Goal: Entertainment & Leisure: Consume media (video, audio)

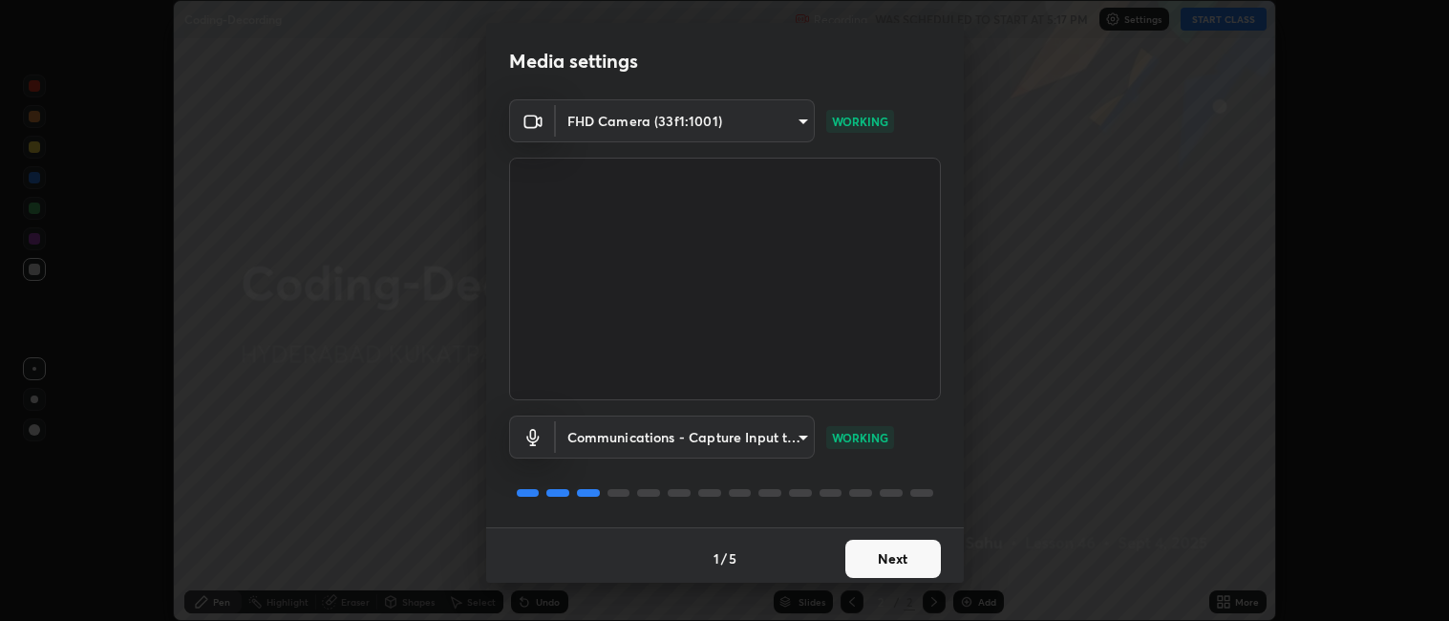
scroll to position [5, 0]
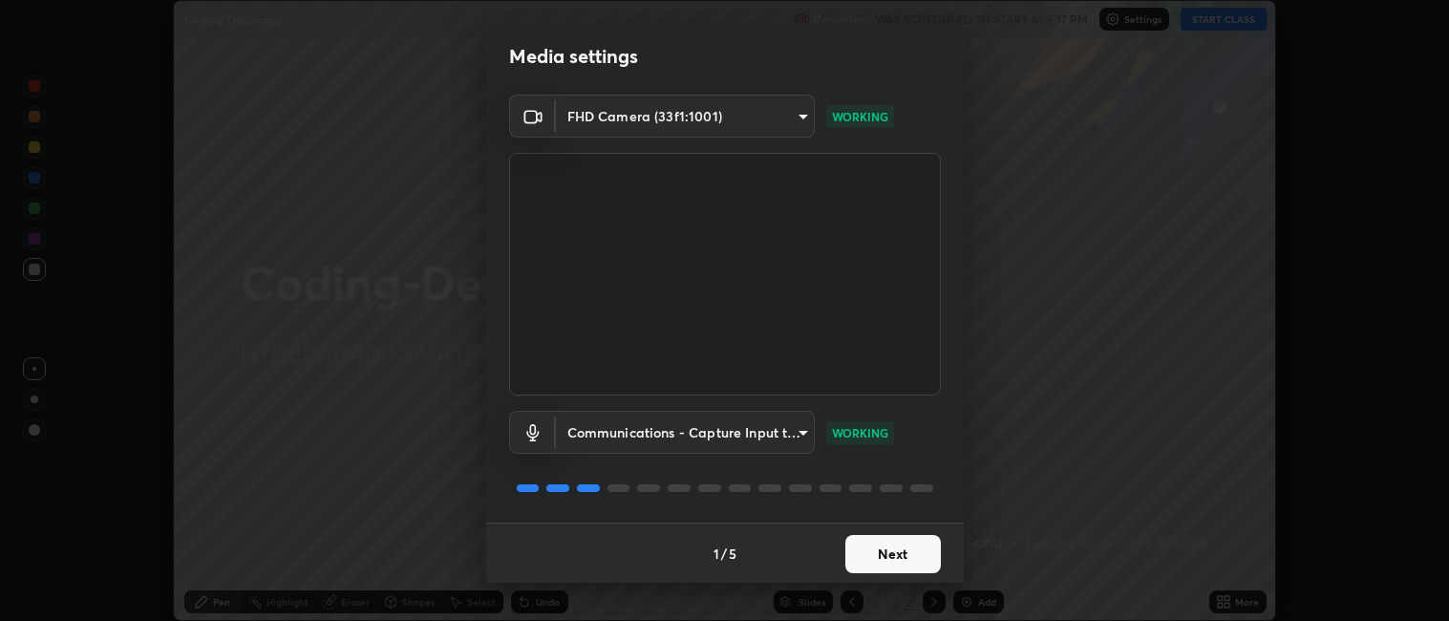
click at [845, 545] on button "Next" at bounding box center [893, 554] width 96 height 38
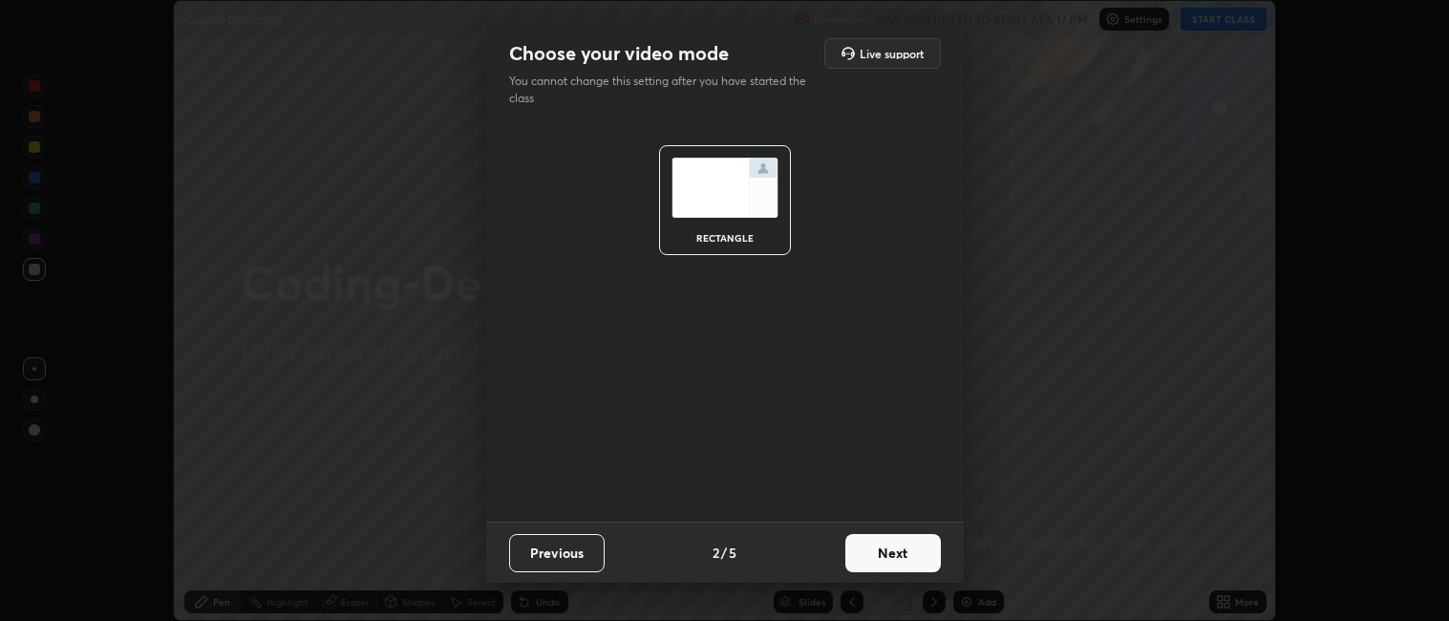
scroll to position [0, 0]
click at [529, 552] on button "Previous" at bounding box center [557, 553] width 96 height 38
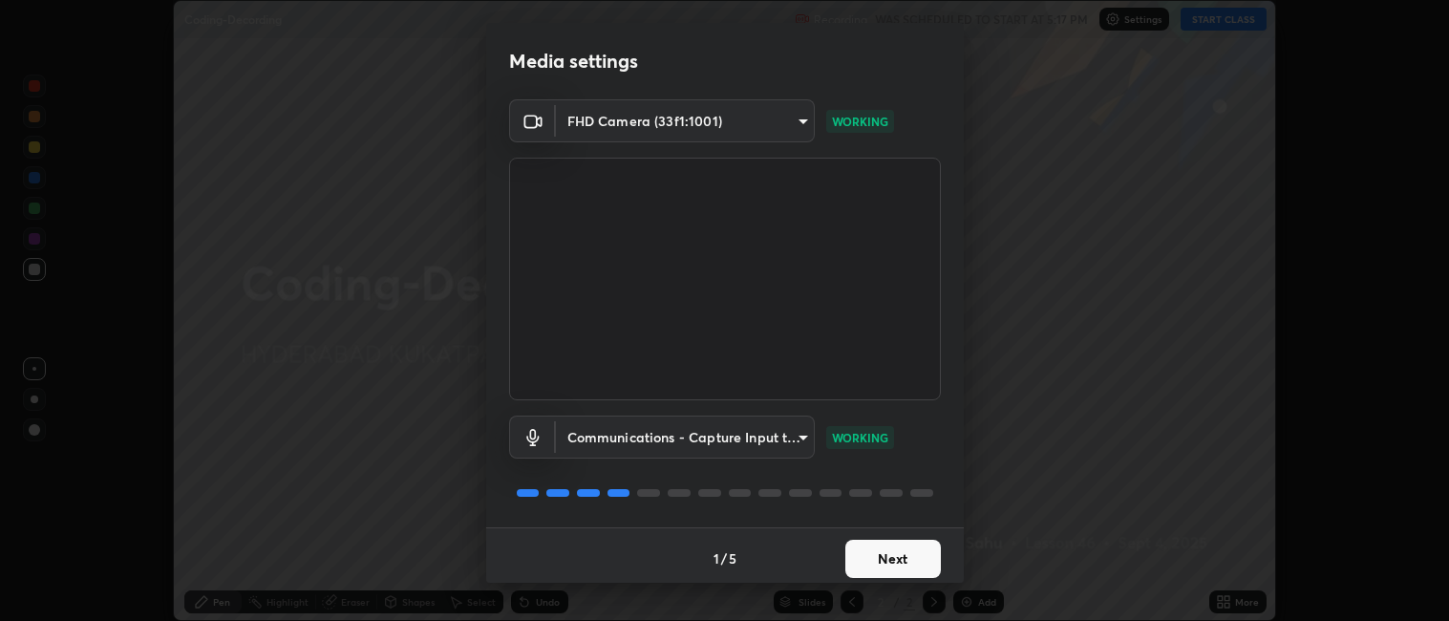
scroll to position [5, 0]
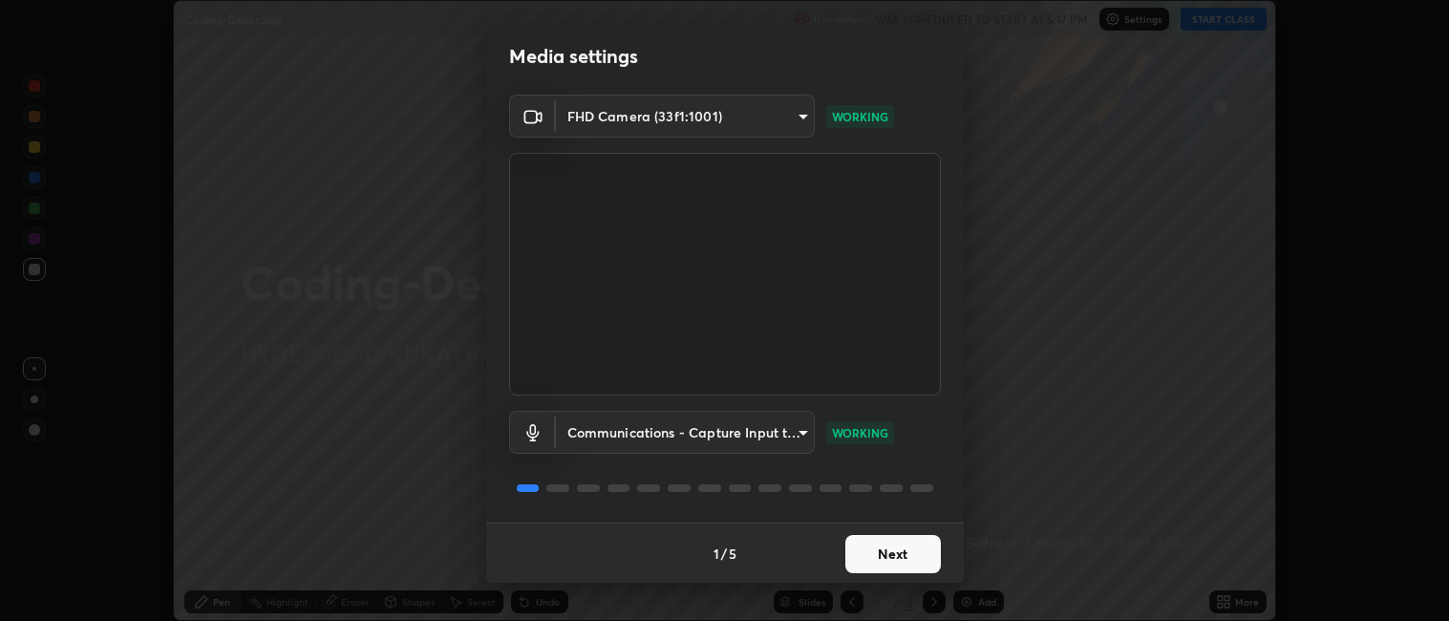
click at [860, 547] on button "Next" at bounding box center [893, 554] width 96 height 38
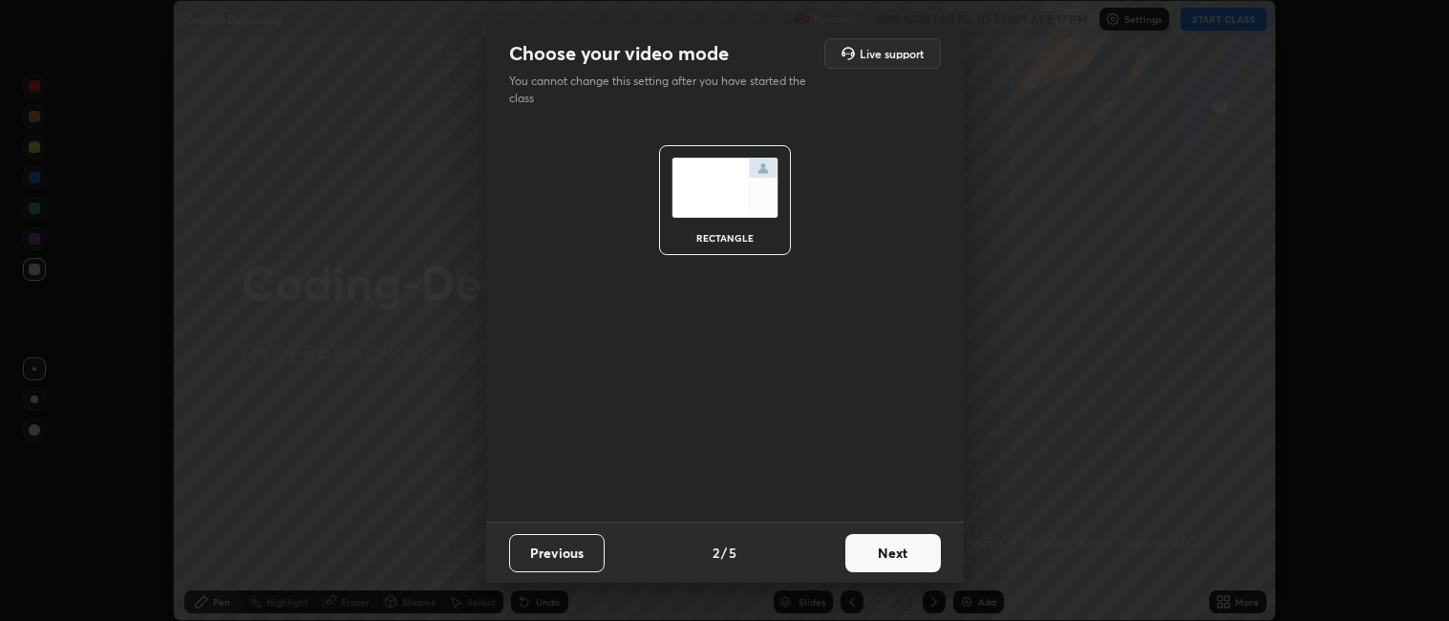
click at [867, 545] on button "Next" at bounding box center [893, 553] width 96 height 38
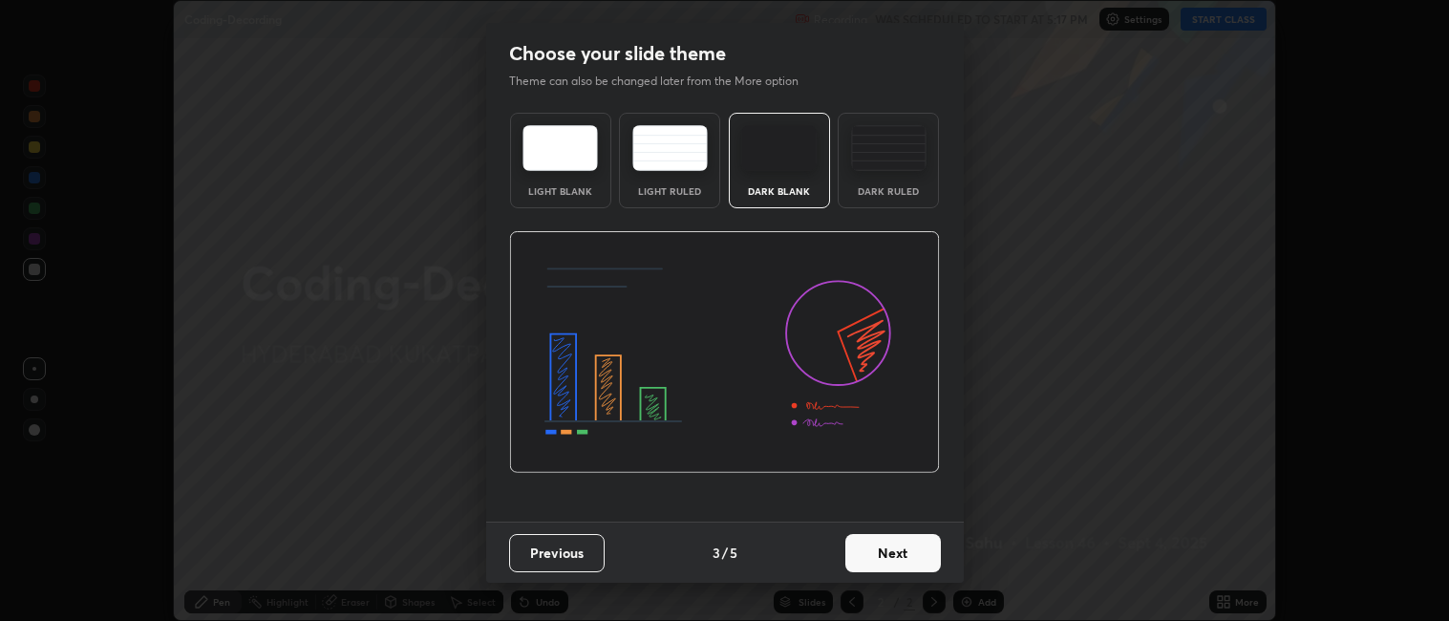
click at [862, 549] on button "Next" at bounding box center [893, 553] width 96 height 38
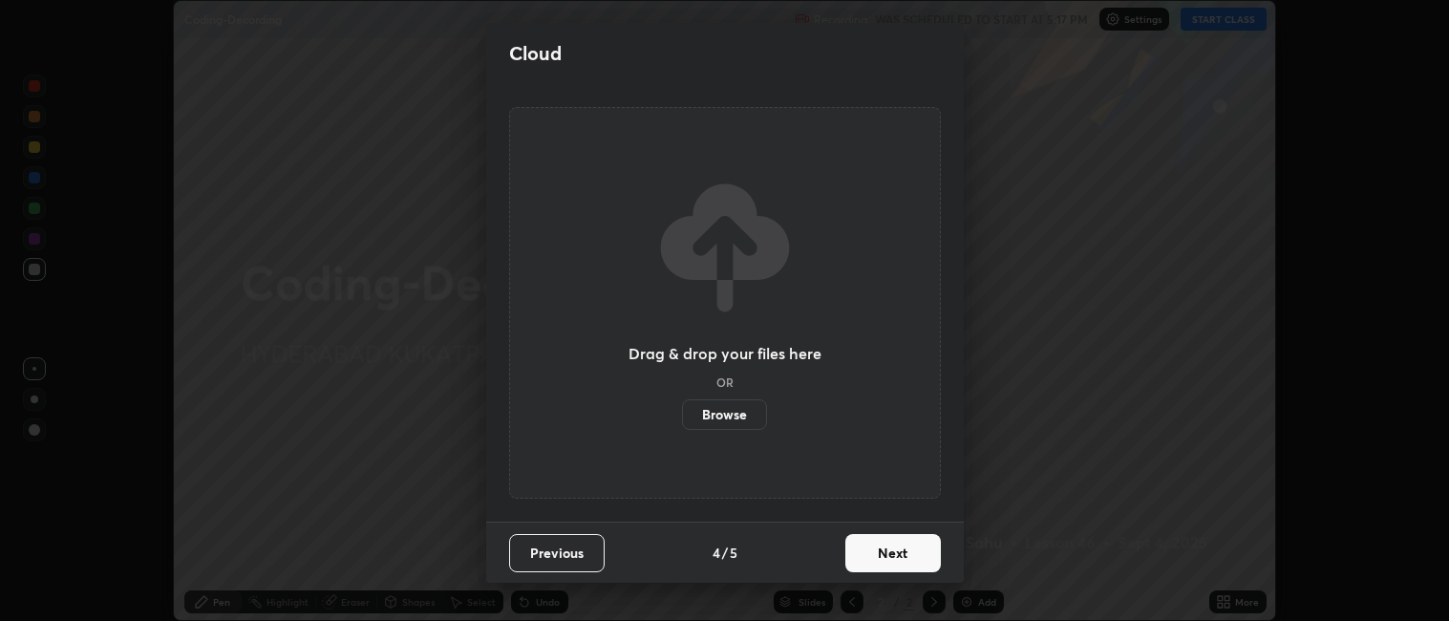
click at [866, 558] on button "Next" at bounding box center [893, 553] width 96 height 38
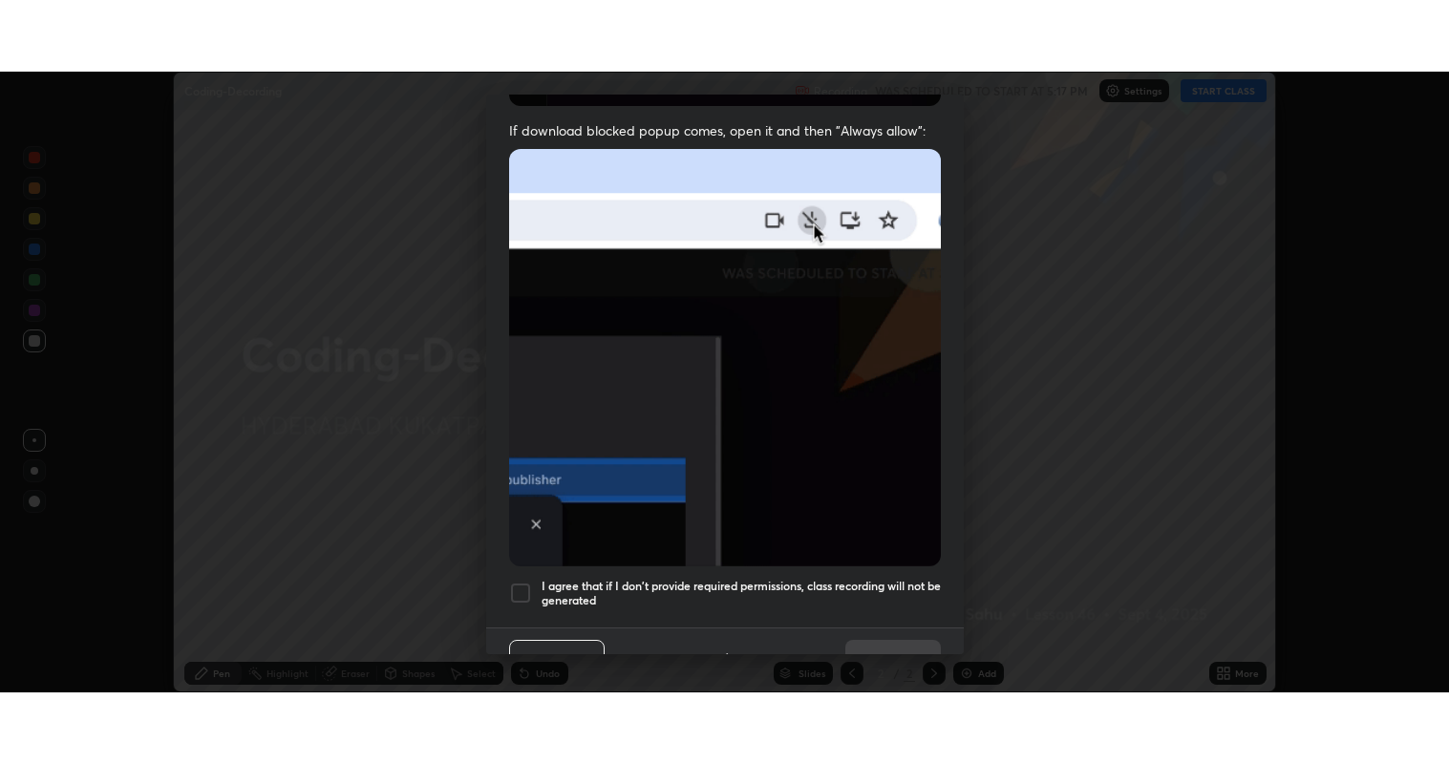
scroll to position [394, 0]
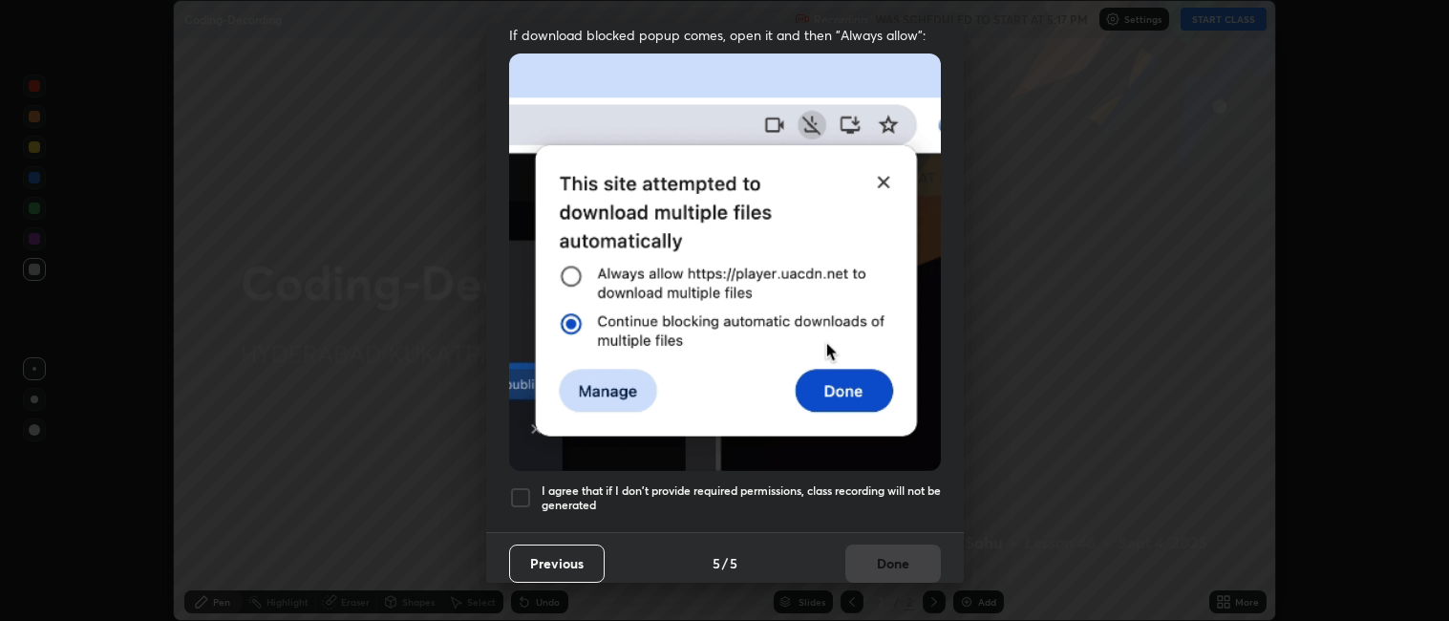
click at [518, 486] on div at bounding box center [520, 497] width 23 height 23
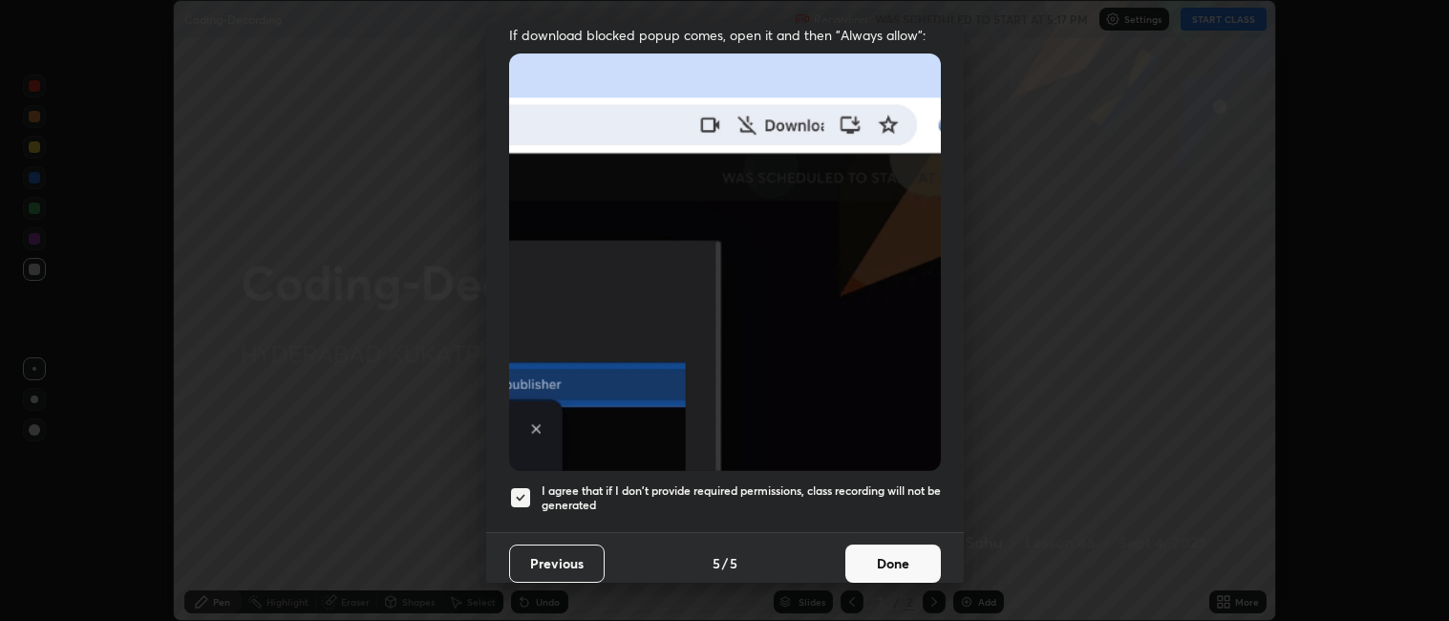
click at [854, 547] on button "Done" at bounding box center [893, 563] width 96 height 38
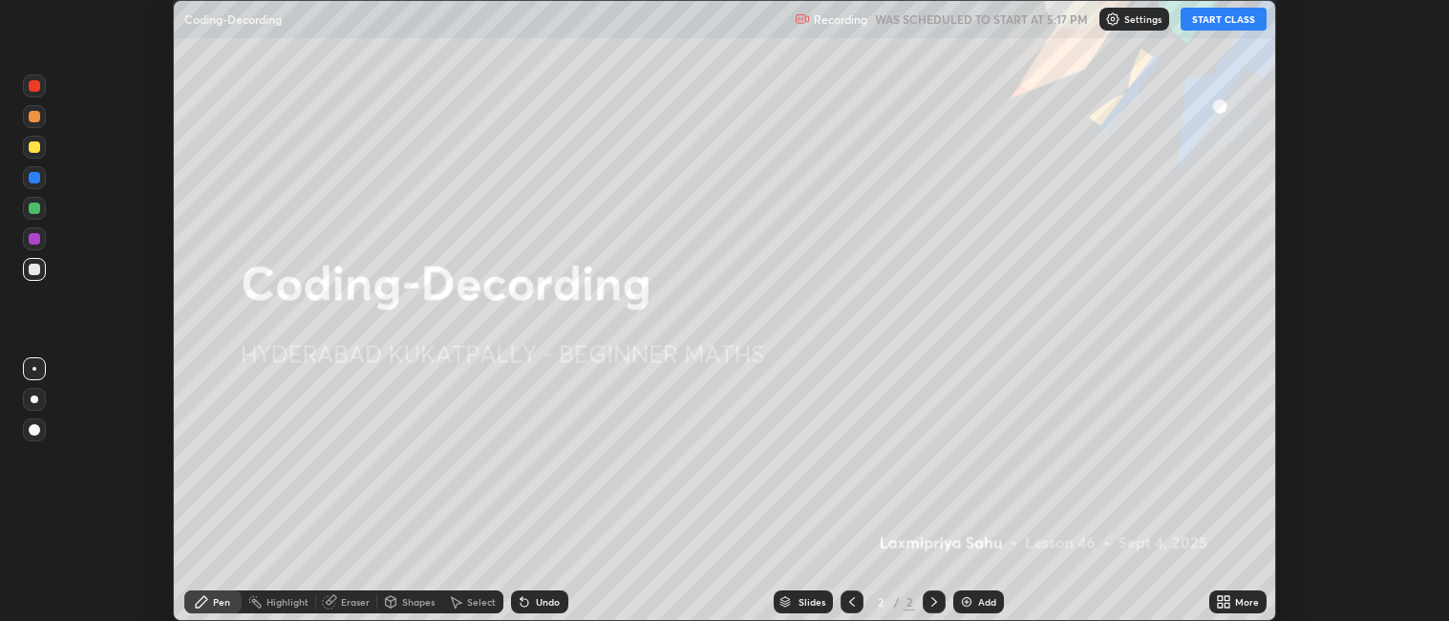
click at [1219, 24] on button "START CLASS" at bounding box center [1224, 19] width 86 height 23
click at [1224, 599] on icon at bounding box center [1223, 601] width 15 height 15
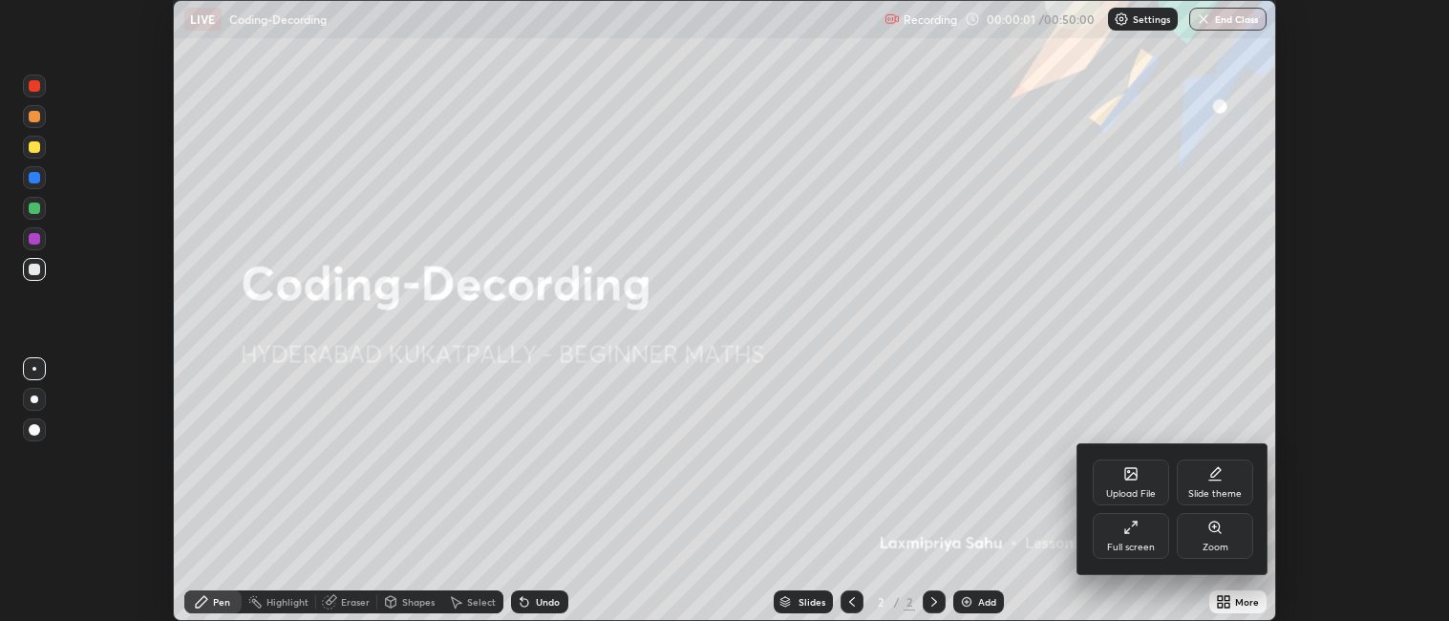
click at [1132, 544] on div "Full screen" at bounding box center [1131, 548] width 48 height 10
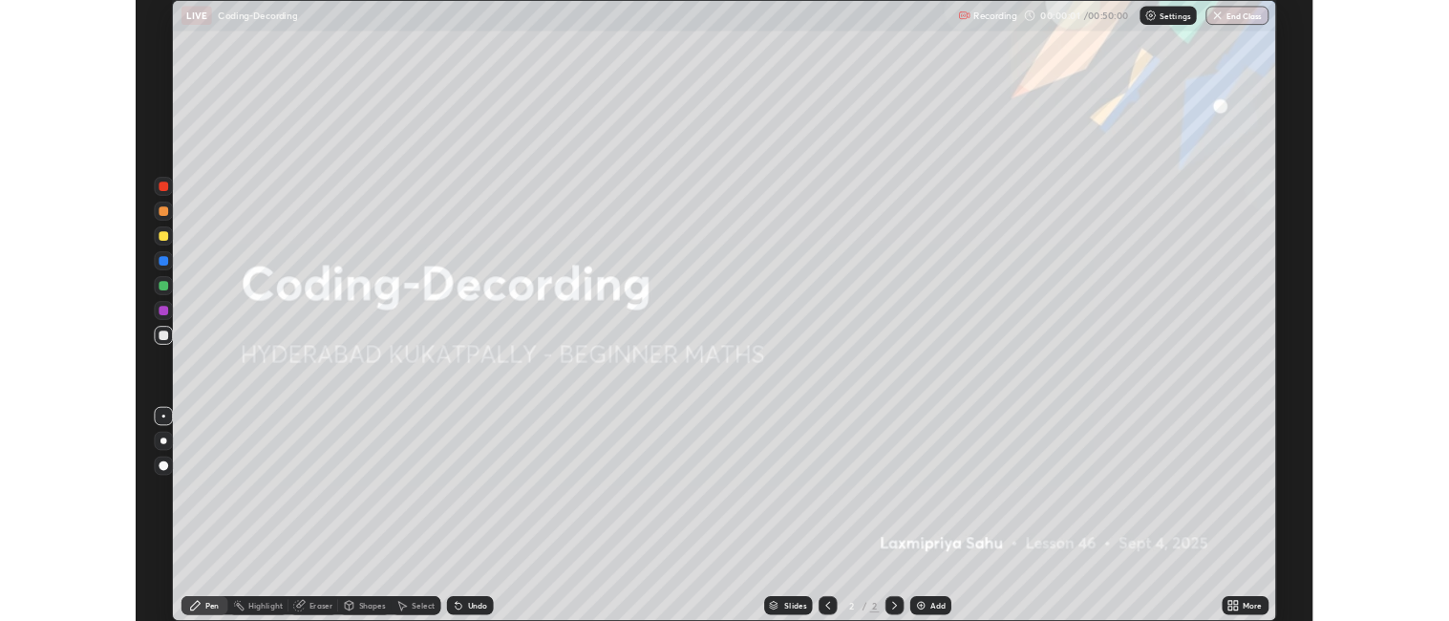
scroll to position [764, 1449]
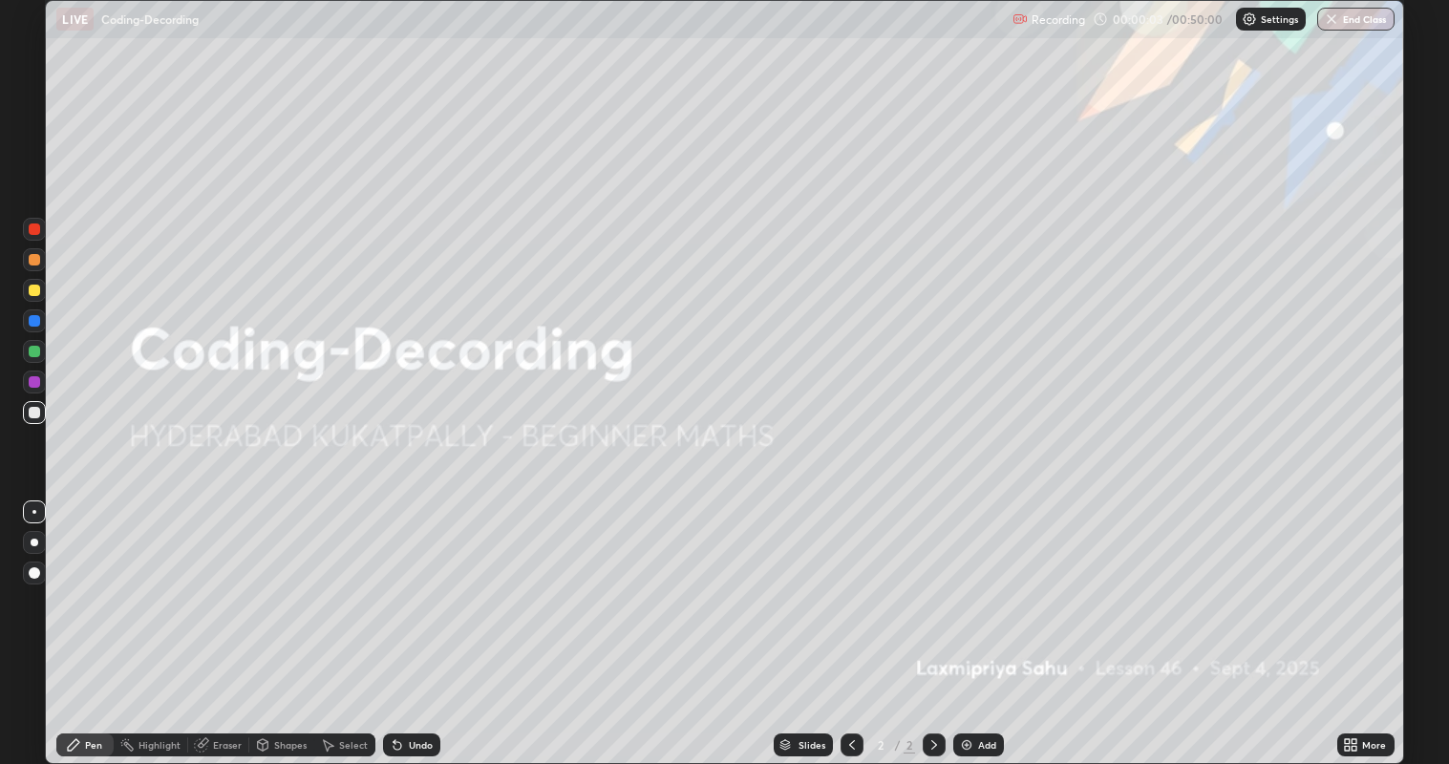
click at [1345, 620] on icon at bounding box center [1347, 741] width 5 height 5
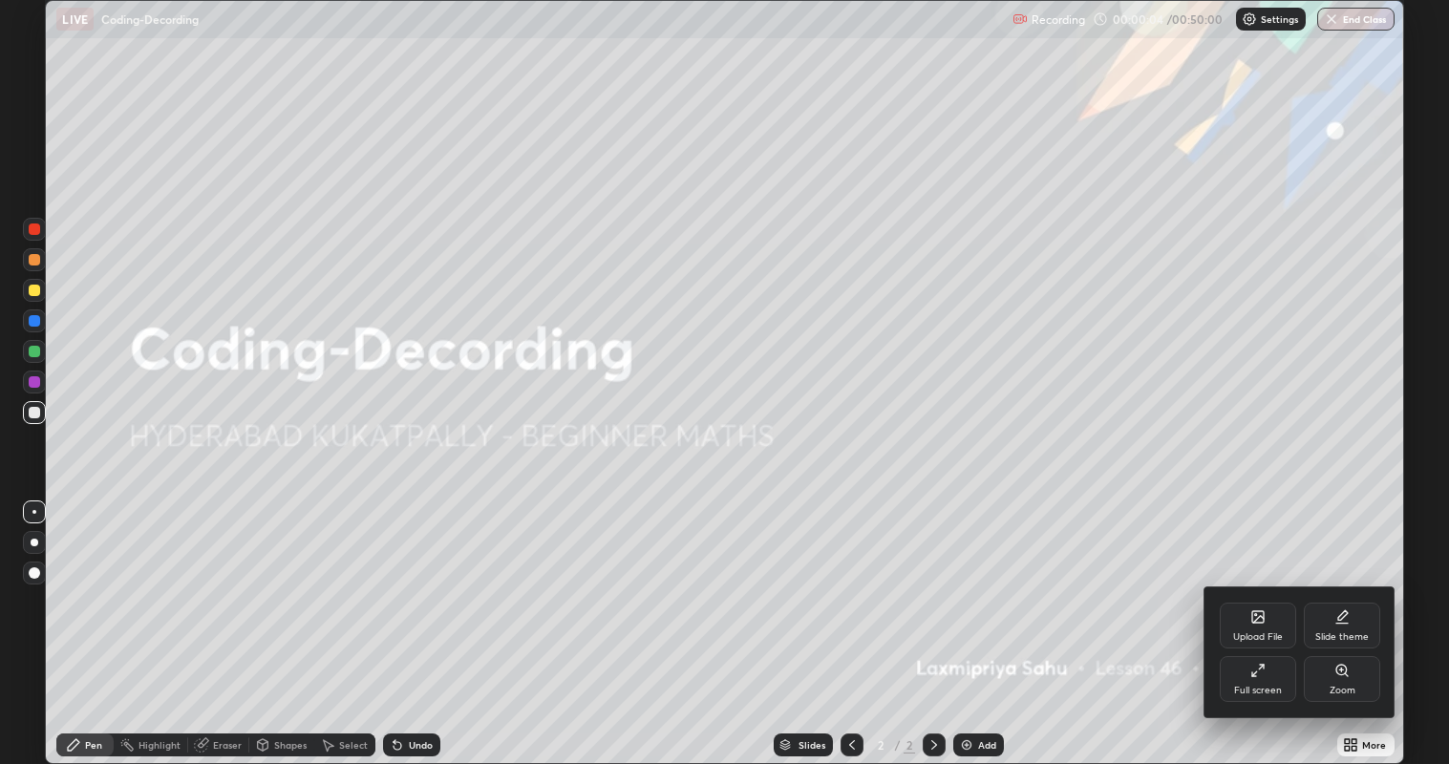
click at [1240, 620] on div "Full screen" at bounding box center [1258, 679] width 76 height 46
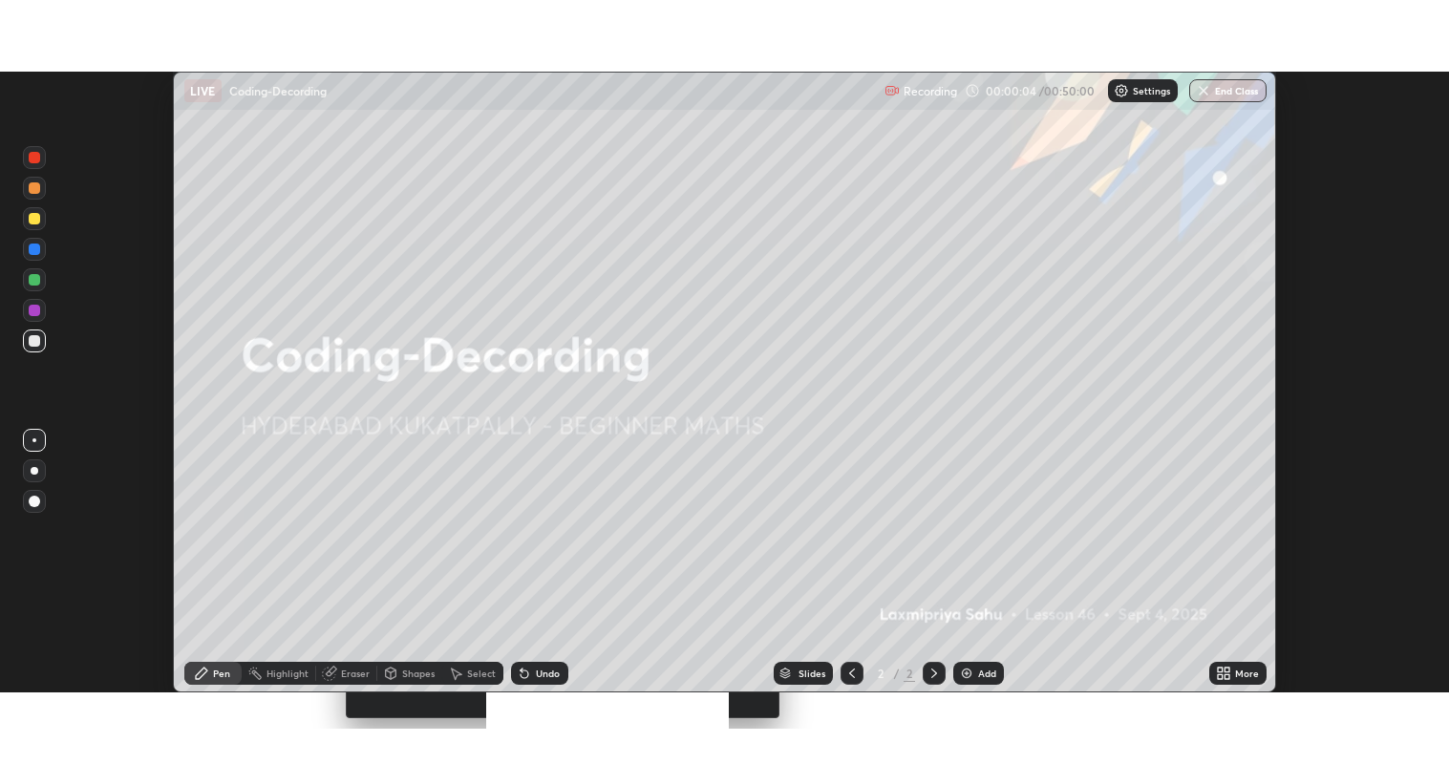
scroll to position [94895, 94066]
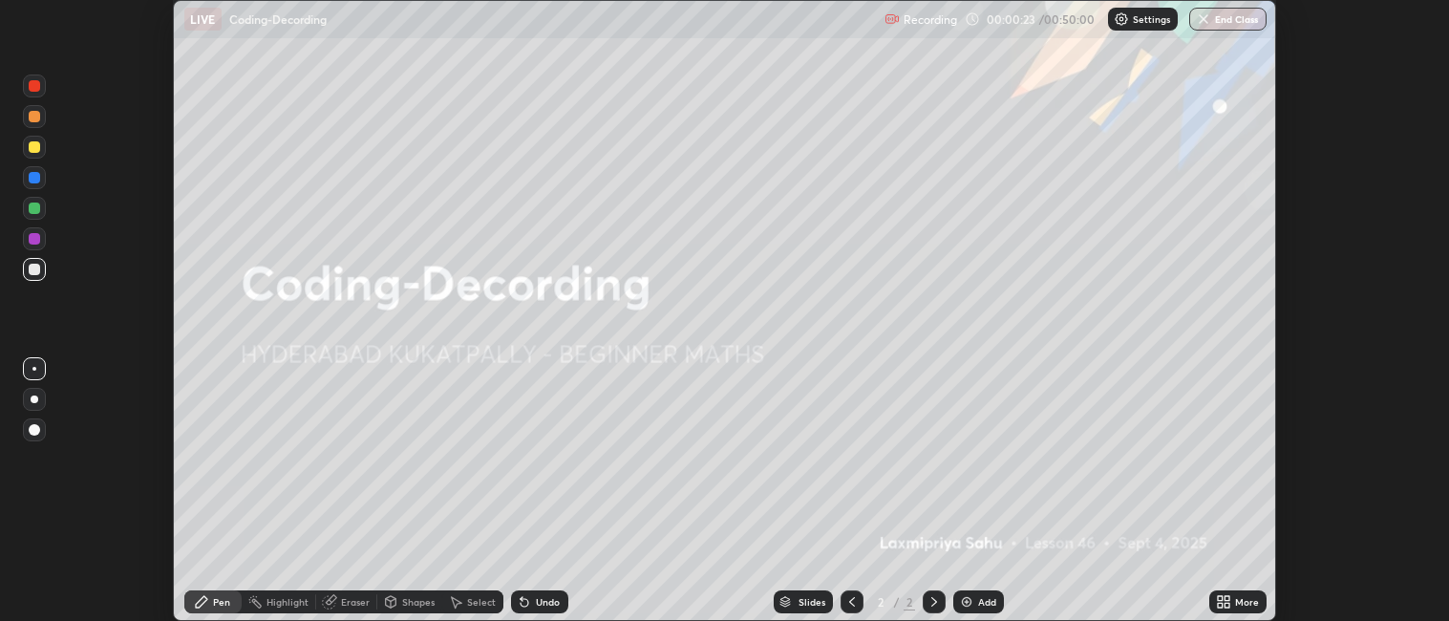
click at [915, 23] on p "Recording" at bounding box center [930, 19] width 53 height 14
click at [1235, 602] on div "More" at bounding box center [1247, 602] width 24 height 10
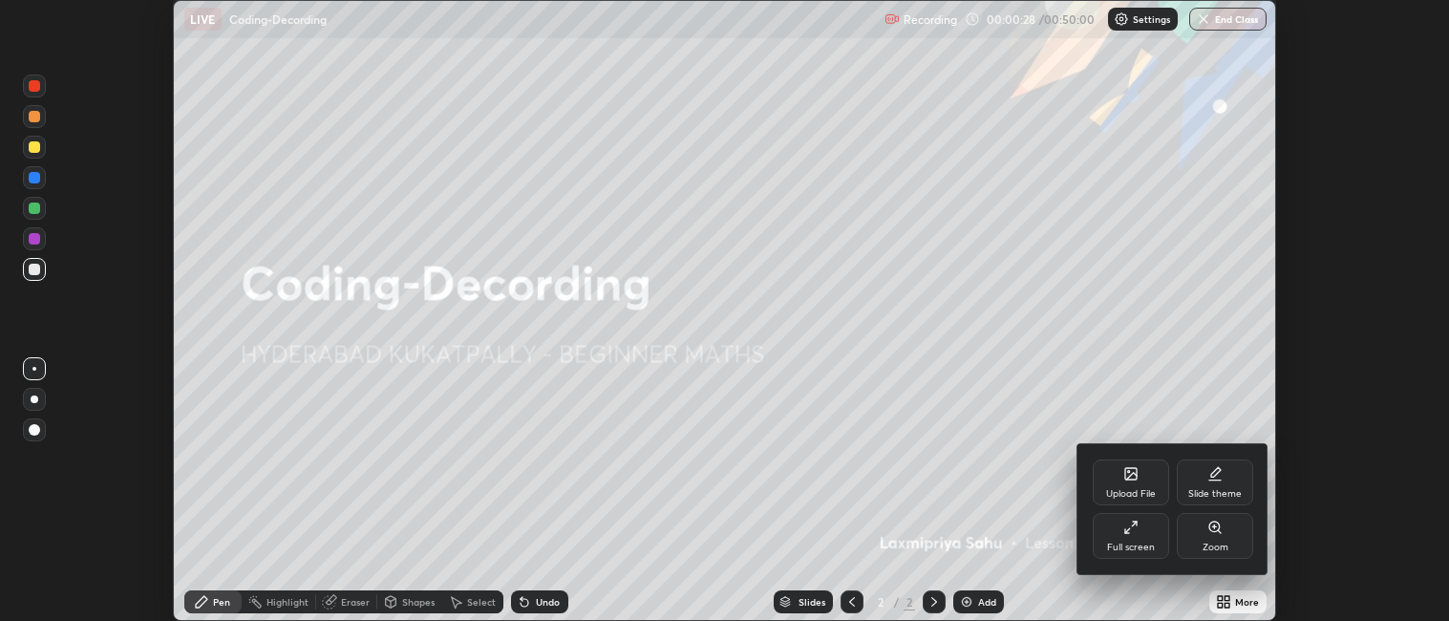
click at [1128, 537] on div "Full screen" at bounding box center [1131, 536] width 76 height 46
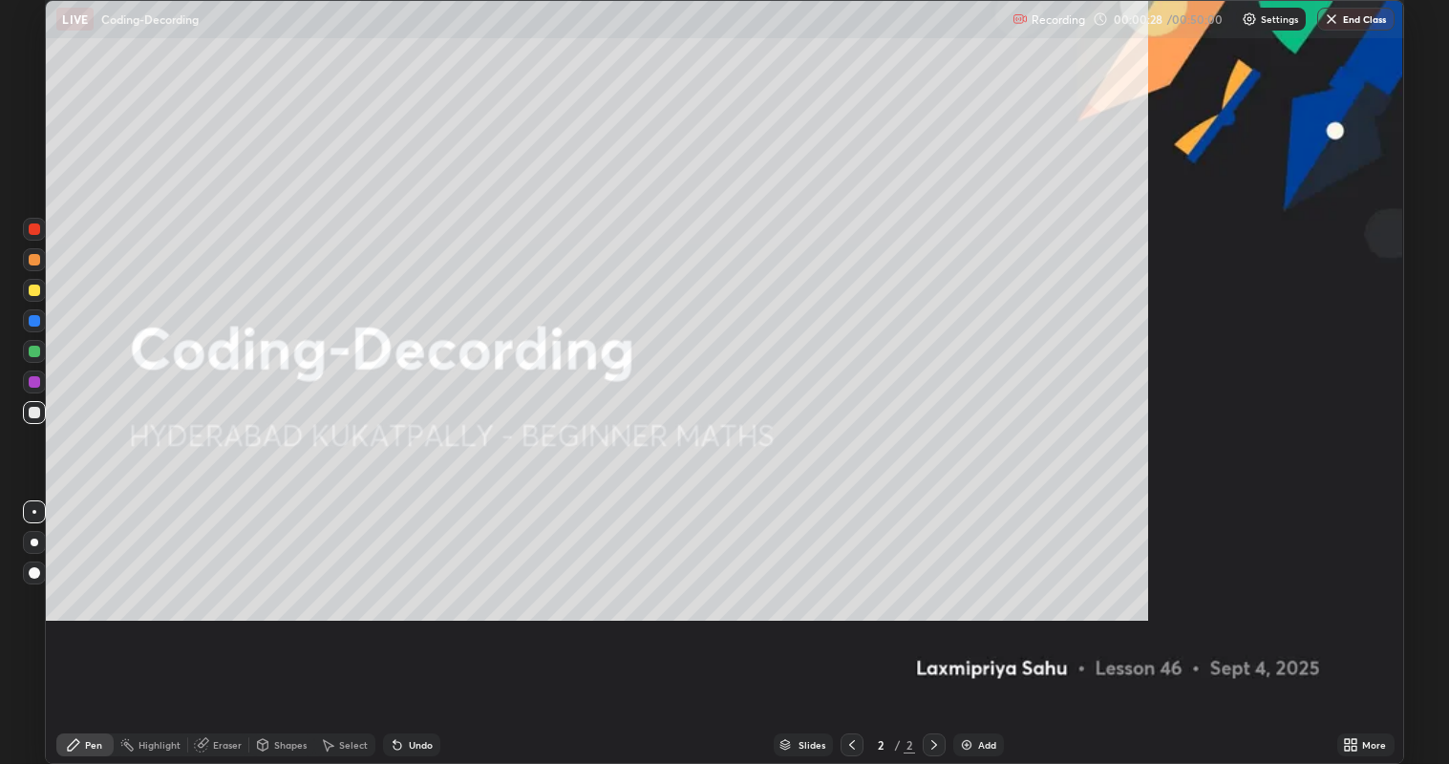
scroll to position [764, 1449]
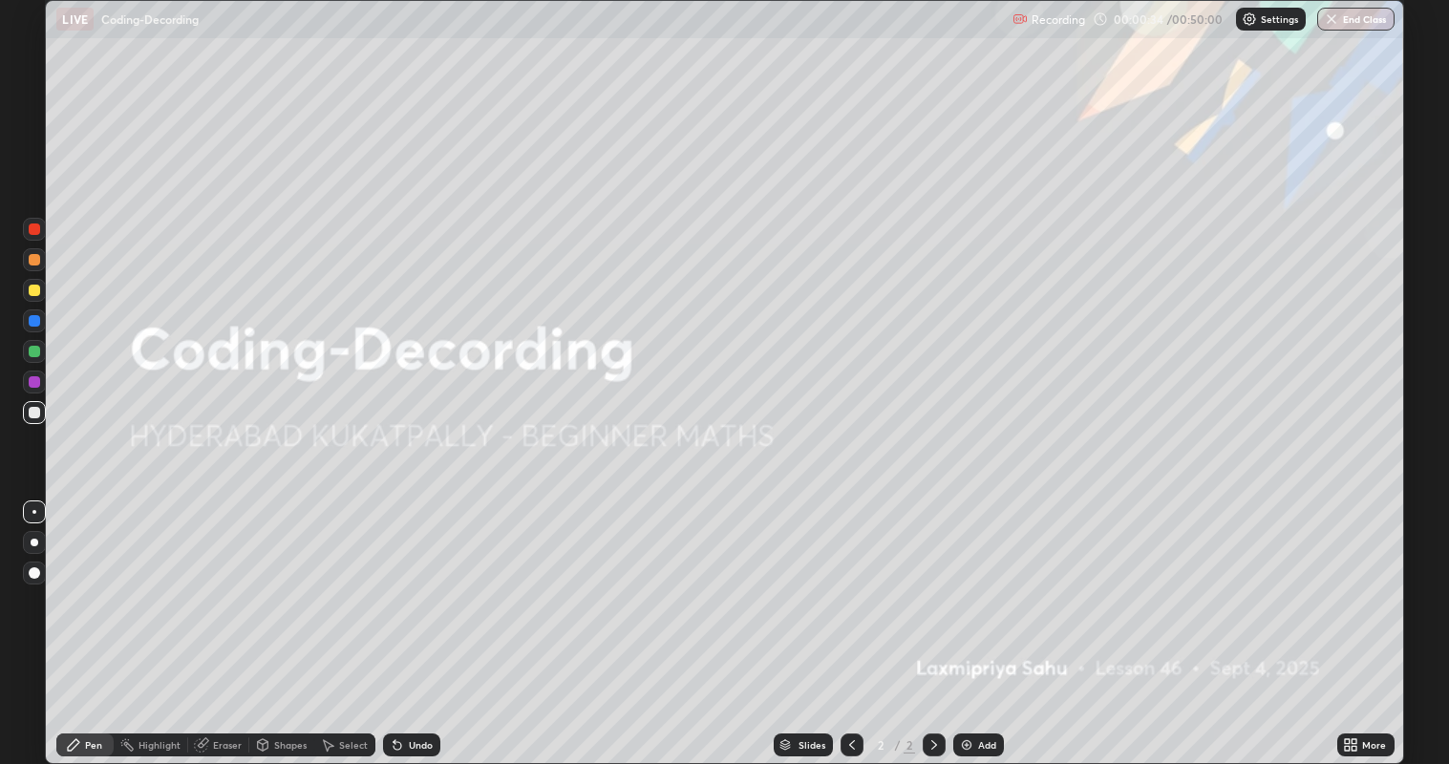
click at [964, 620] on img at bounding box center [966, 744] width 15 height 15
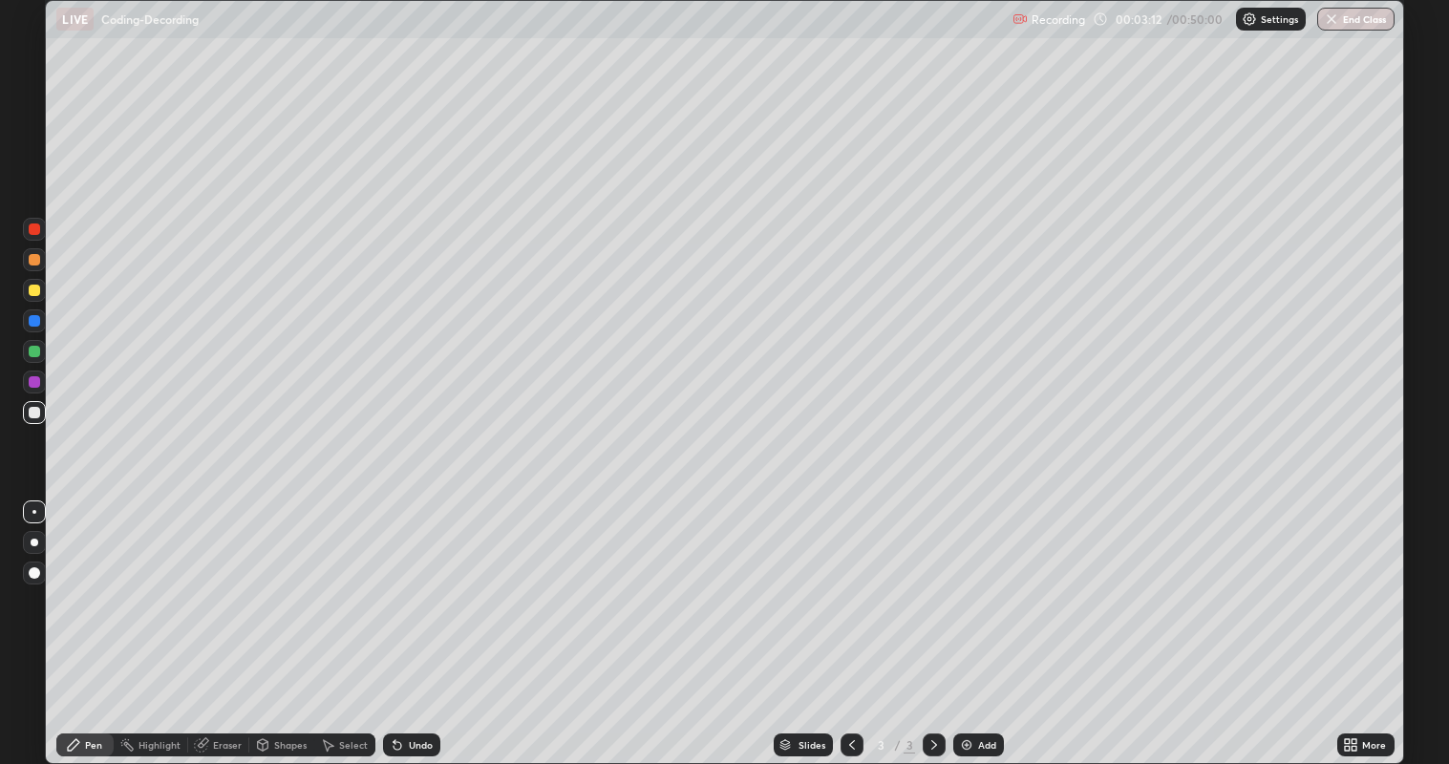
click at [30, 290] on div at bounding box center [34, 290] width 11 height 11
click at [417, 620] on div "Undo" at bounding box center [421, 745] width 24 height 10
click at [414, 620] on div "Undo" at bounding box center [421, 745] width 24 height 10
click at [38, 382] on div at bounding box center [34, 381] width 11 height 11
click at [969, 620] on img at bounding box center [966, 744] width 15 height 15
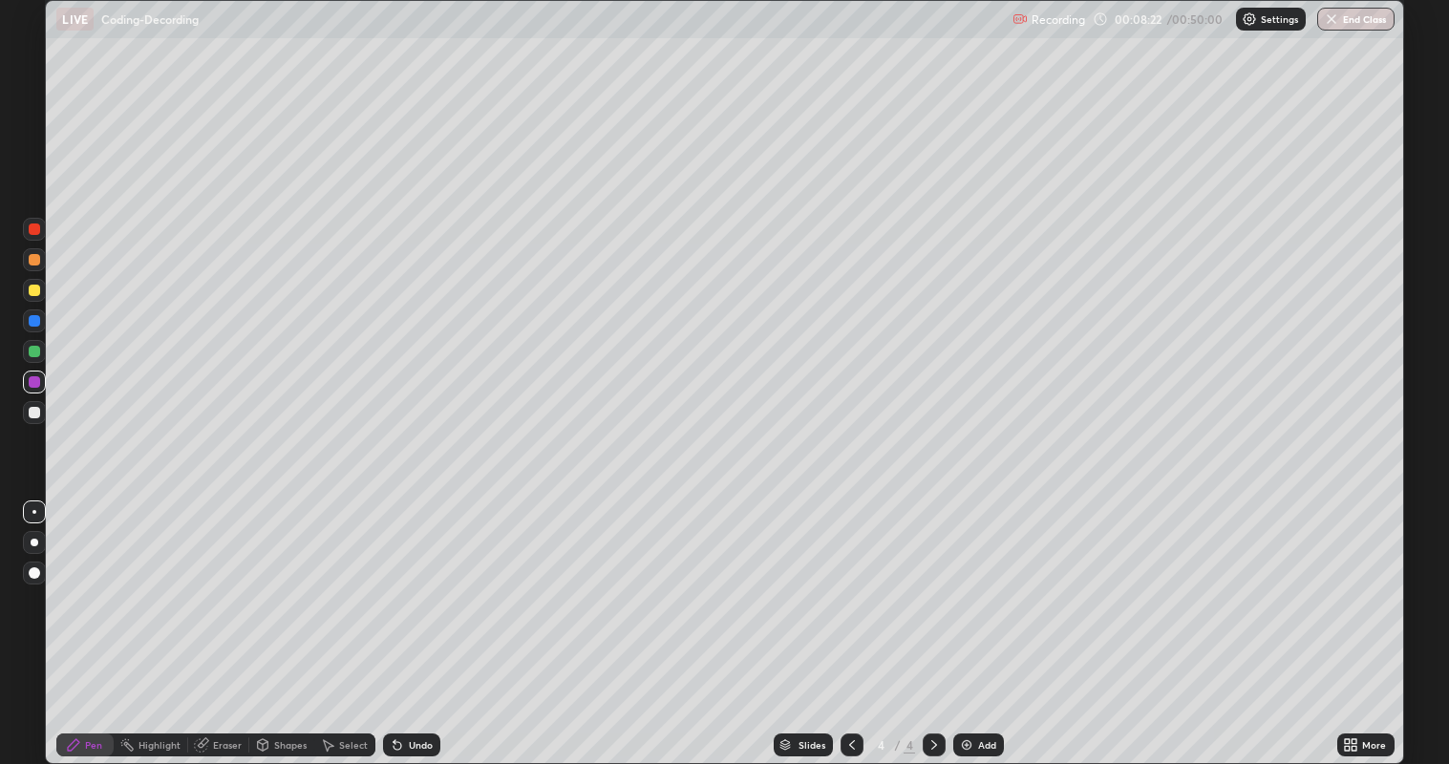
click at [34, 325] on div at bounding box center [34, 320] width 11 height 11
click at [33, 291] on div at bounding box center [34, 290] width 11 height 11
click at [849, 620] on icon at bounding box center [852, 745] width 6 height 10
click at [936, 620] on div at bounding box center [934, 745] width 23 height 23
click at [336, 620] on div "Select" at bounding box center [344, 745] width 61 height 23
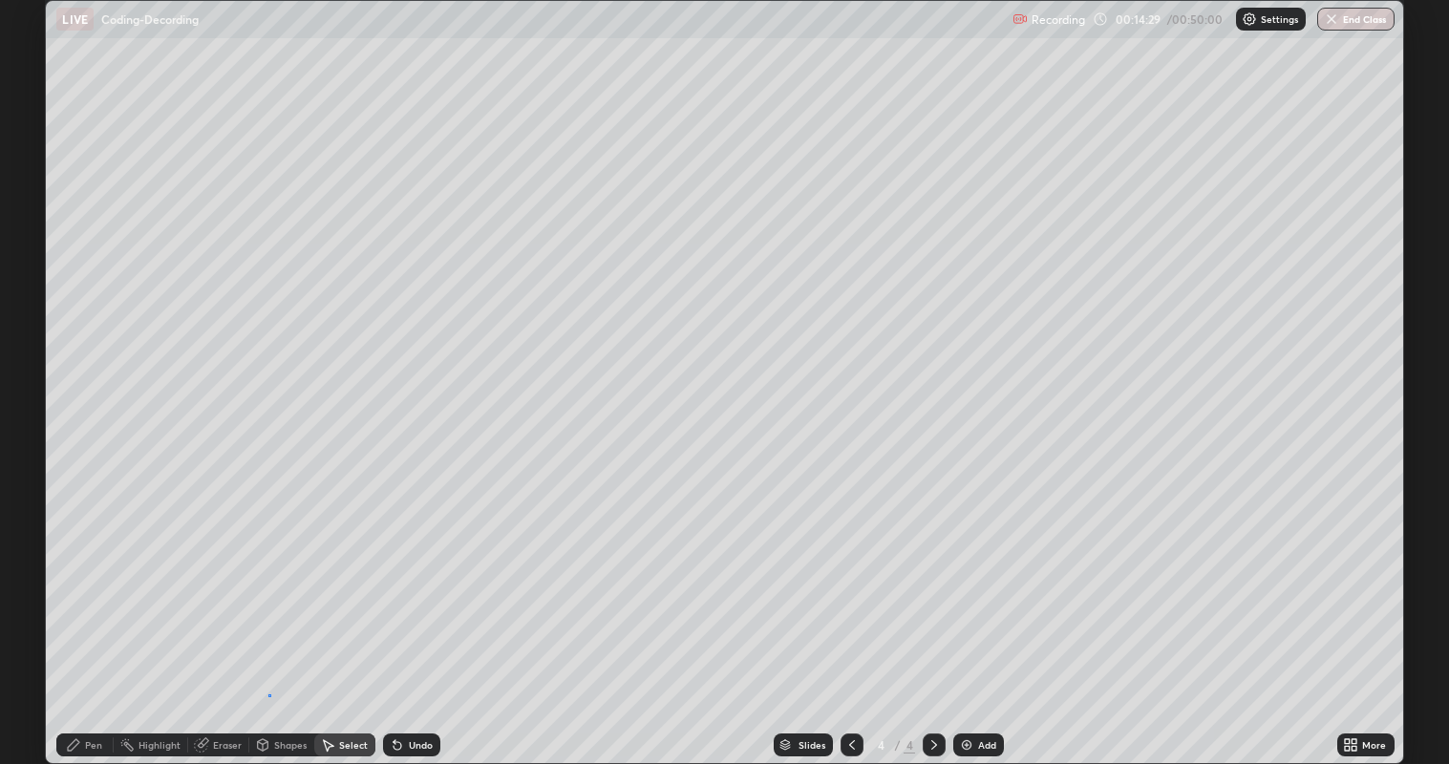
click at [268, 620] on div "0 ° Undo Copy Duplicate Duplicate to new slide Delete" at bounding box center [724, 382] width 1357 height 763
click at [81, 620] on icon at bounding box center [73, 744] width 15 height 15
click at [78, 620] on icon at bounding box center [73, 744] width 15 height 15
click at [29, 324] on div at bounding box center [34, 320] width 11 height 11
click at [398, 620] on icon at bounding box center [398, 746] width 8 height 8
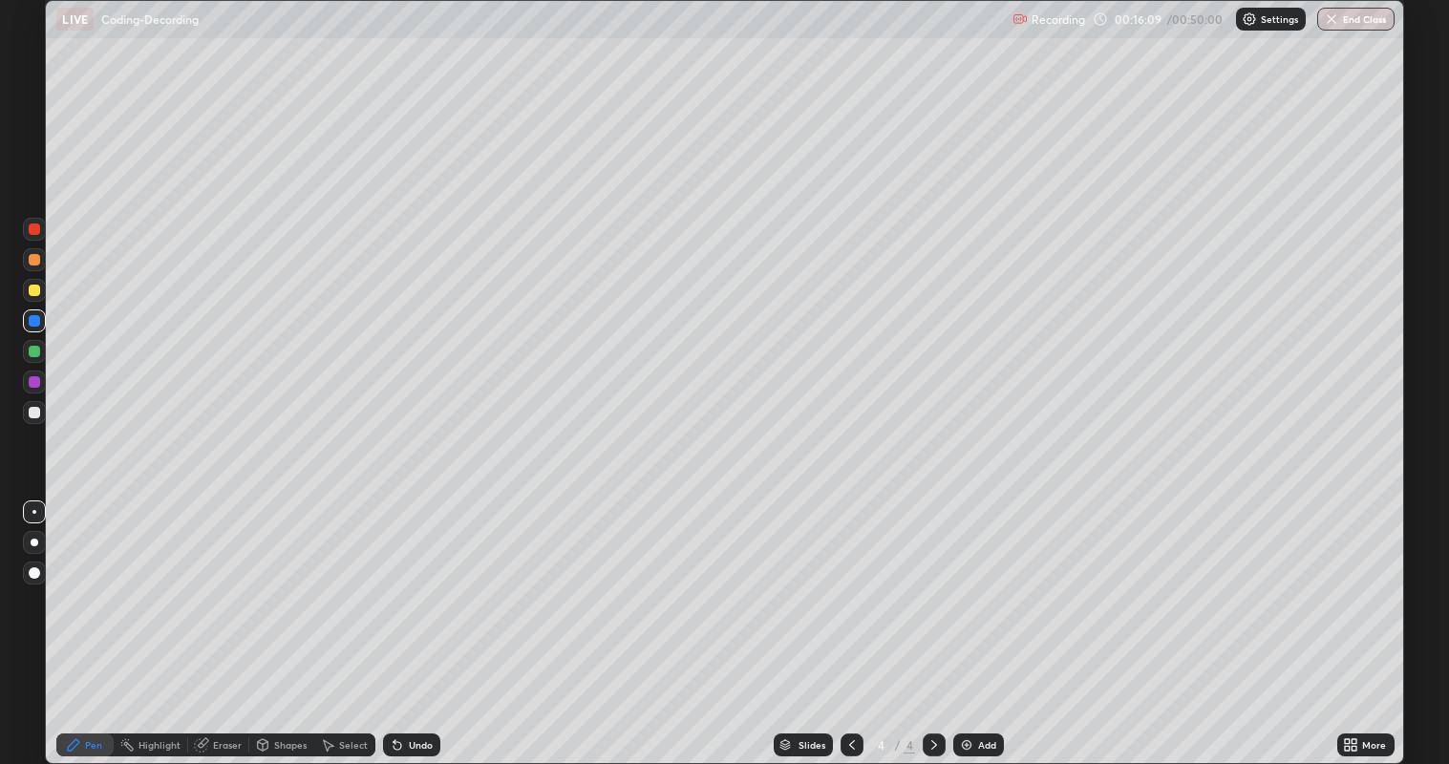
click at [404, 620] on div "Undo" at bounding box center [411, 745] width 57 height 23
click at [402, 620] on icon at bounding box center [397, 744] width 15 height 15
click at [394, 620] on icon at bounding box center [398, 746] width 8 height 8
click at [409, 620] on div "Undo" at bounding box center [421, 745] width 24 height 10
click at [332, 620] on icon at bounding box center [327, 744] width 15 height 15
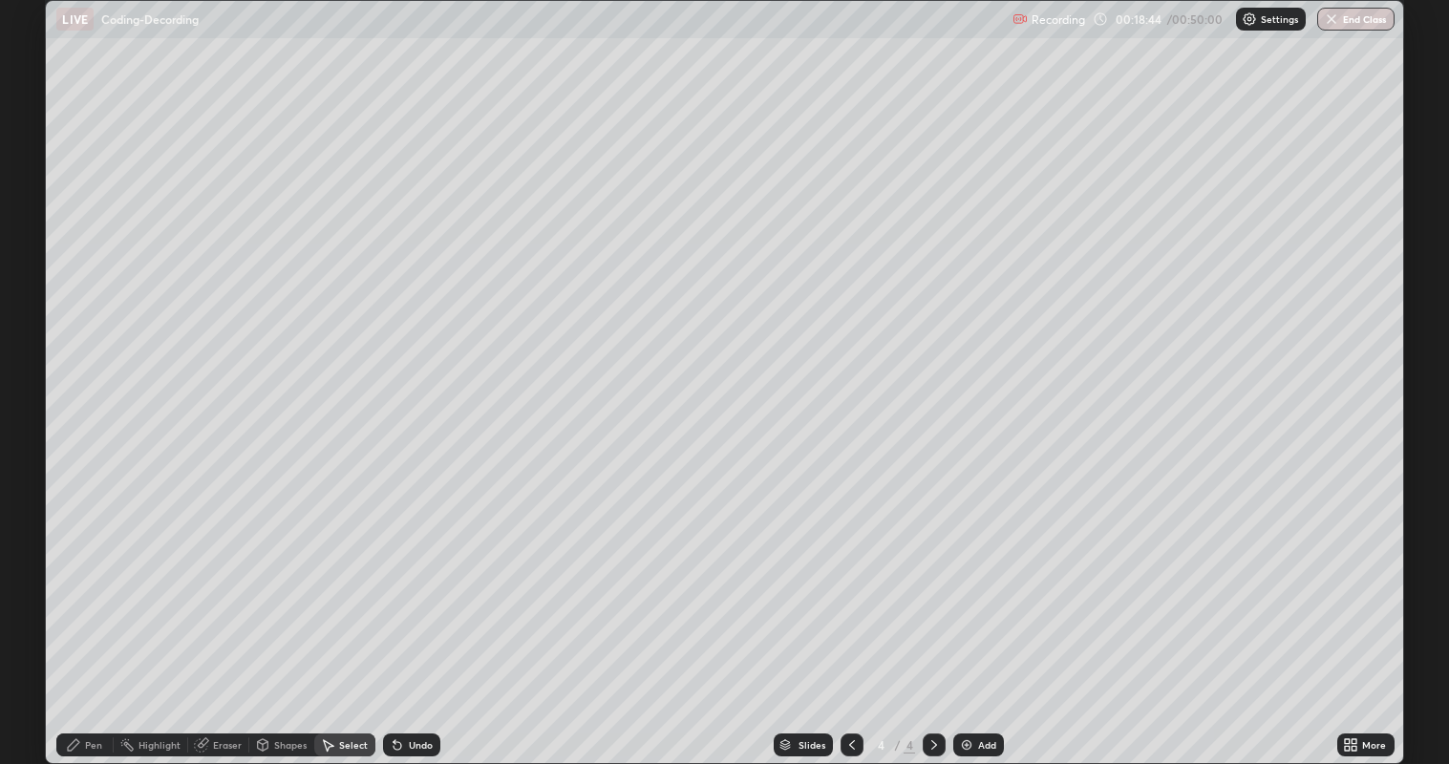
click at [272, 620] on div "Shapes" at bounding box center [281, 745] width 65 height 23
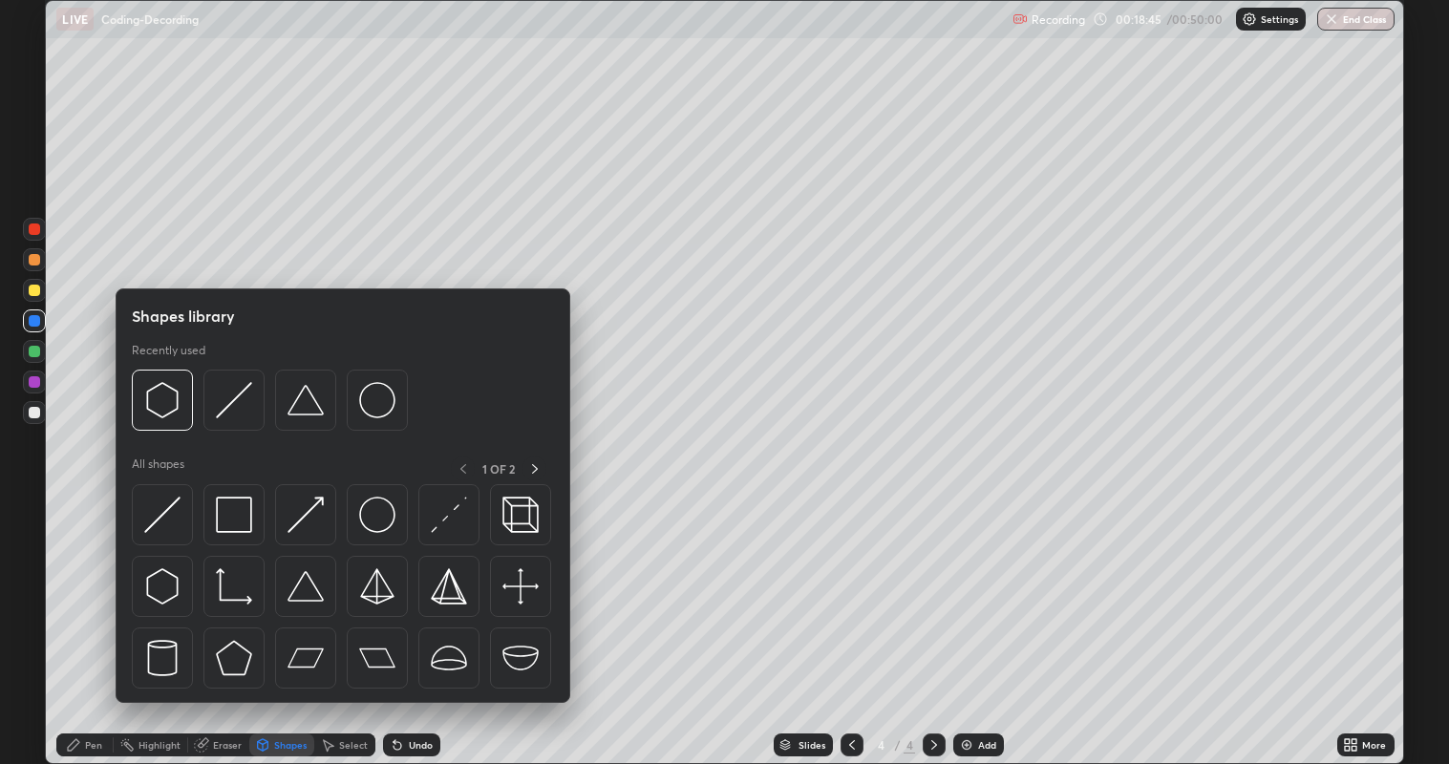
click at [216, 620] on div "Eraser" at bounding box center [227, 745] width 29 height 10
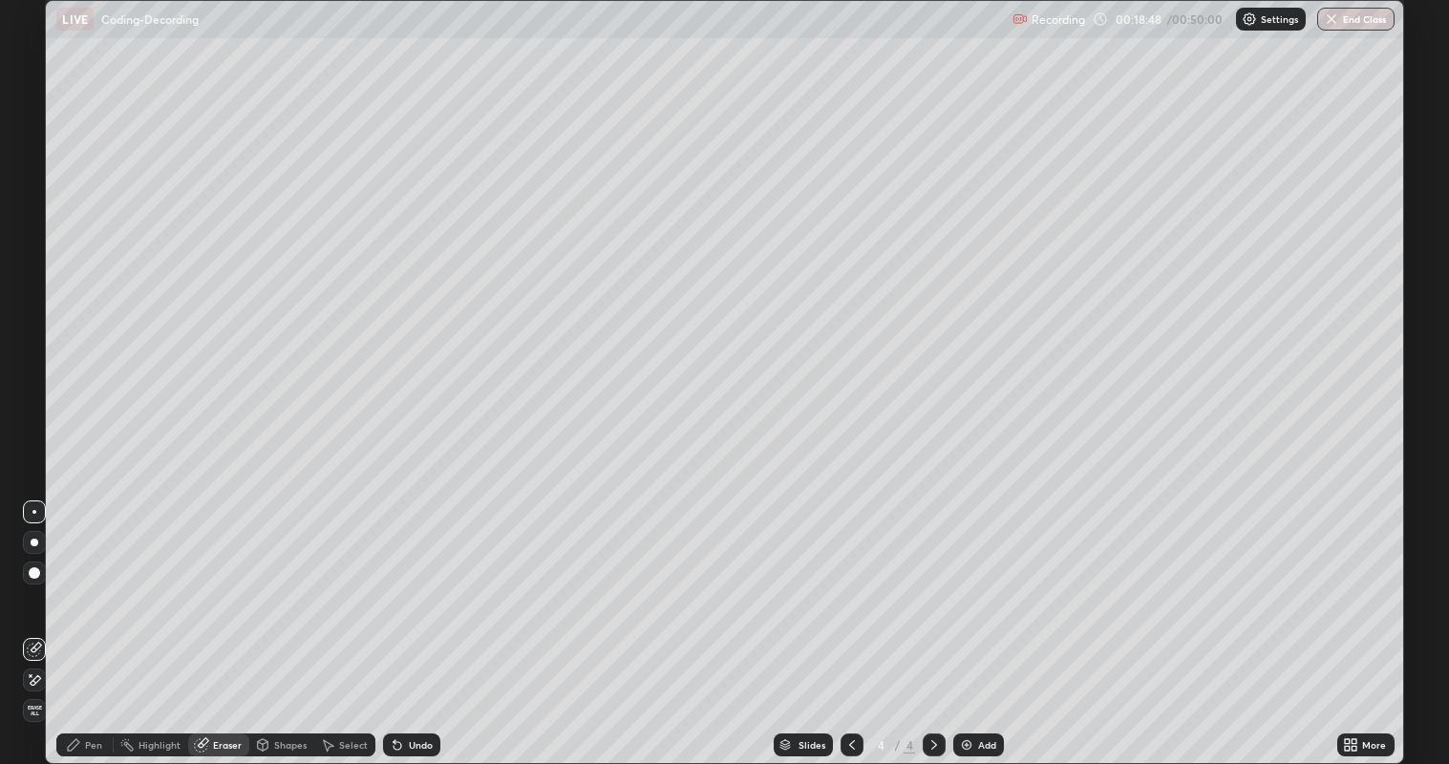
click at [85, 620] on div "Pen" at bounding box center [84, 745] width 57 height 23
click at [335, 620] on div "Select" at bounding box center [344, 745] width 61 height 23
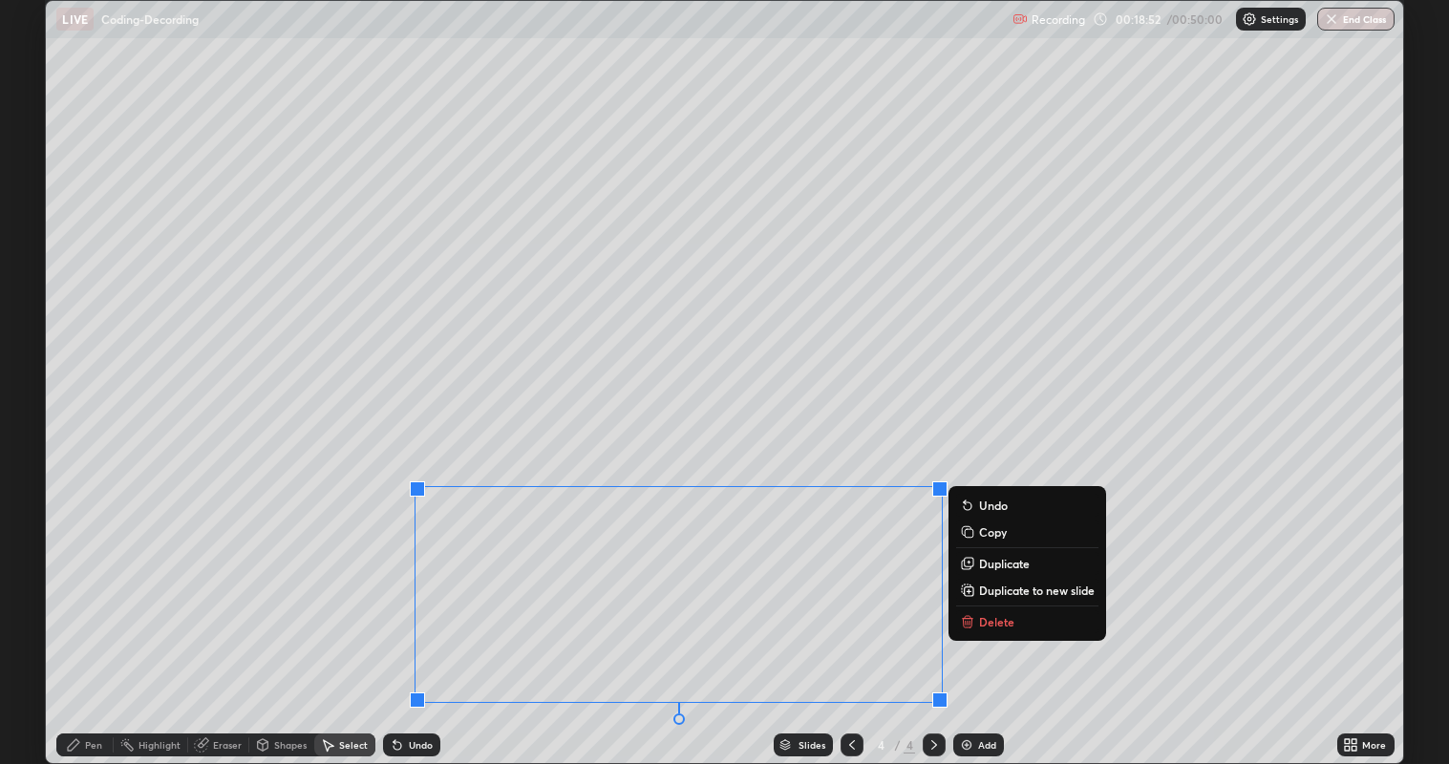
click at [535, 620] on div "0 ° Undo Copy Duplicate Duplicate to new slide Delete" at bounding box center [724, 382] width 1357 height 763
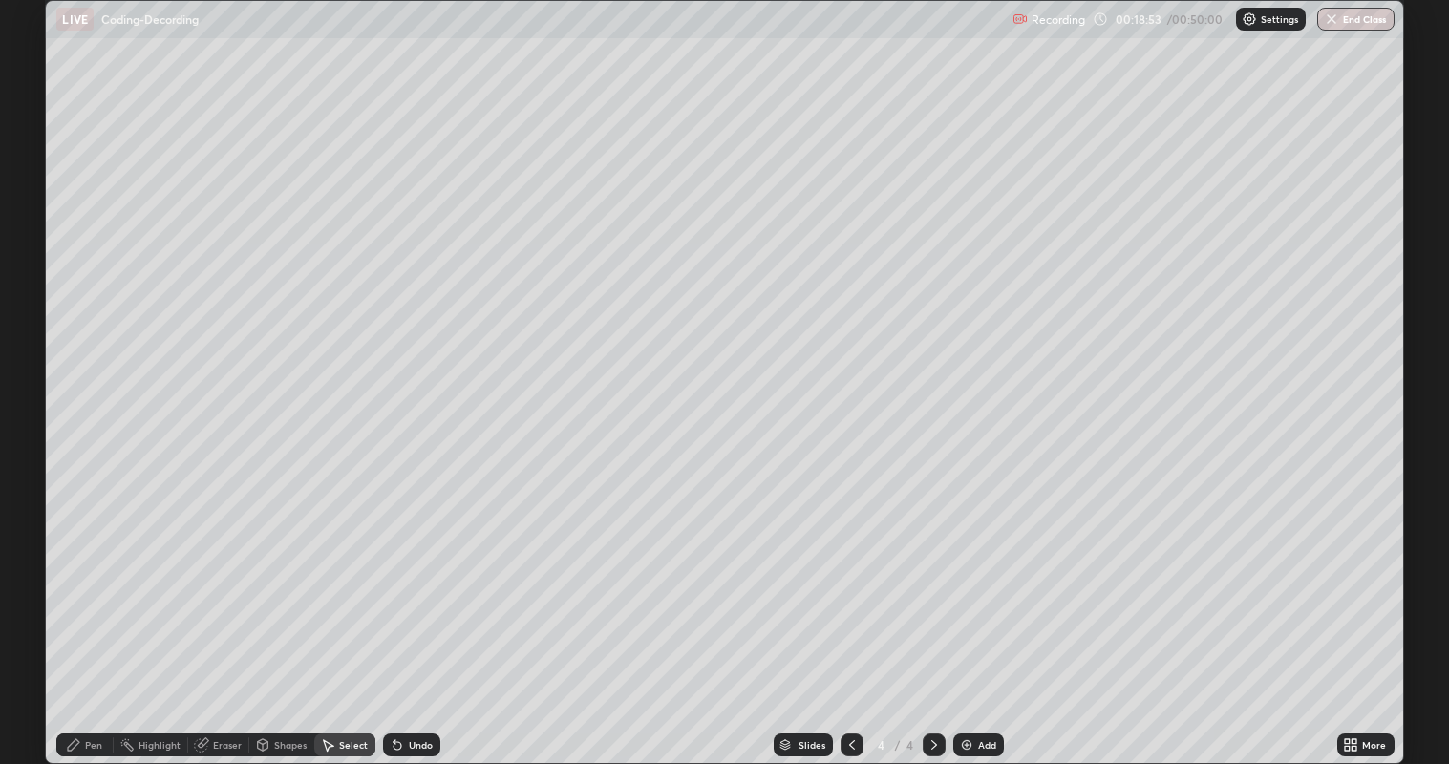
click at [392, 463] on div "0 ° Undo Copy Duplicate Duplicate to new slide Delete" at bounding box center [724, 382] width 1357 height 763
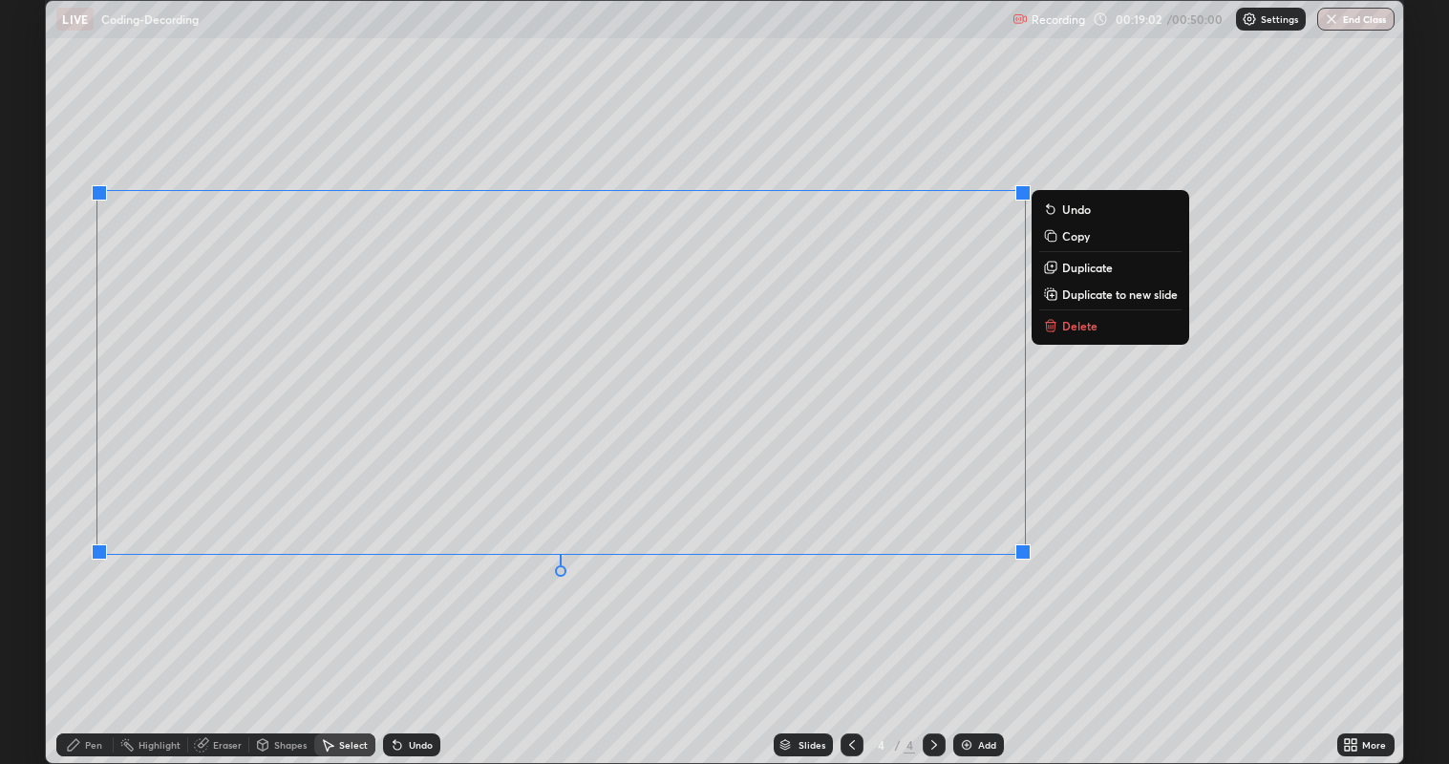
click at [87, 620] on div "Pen" at bounding box center [84, 745] width 57 height 23
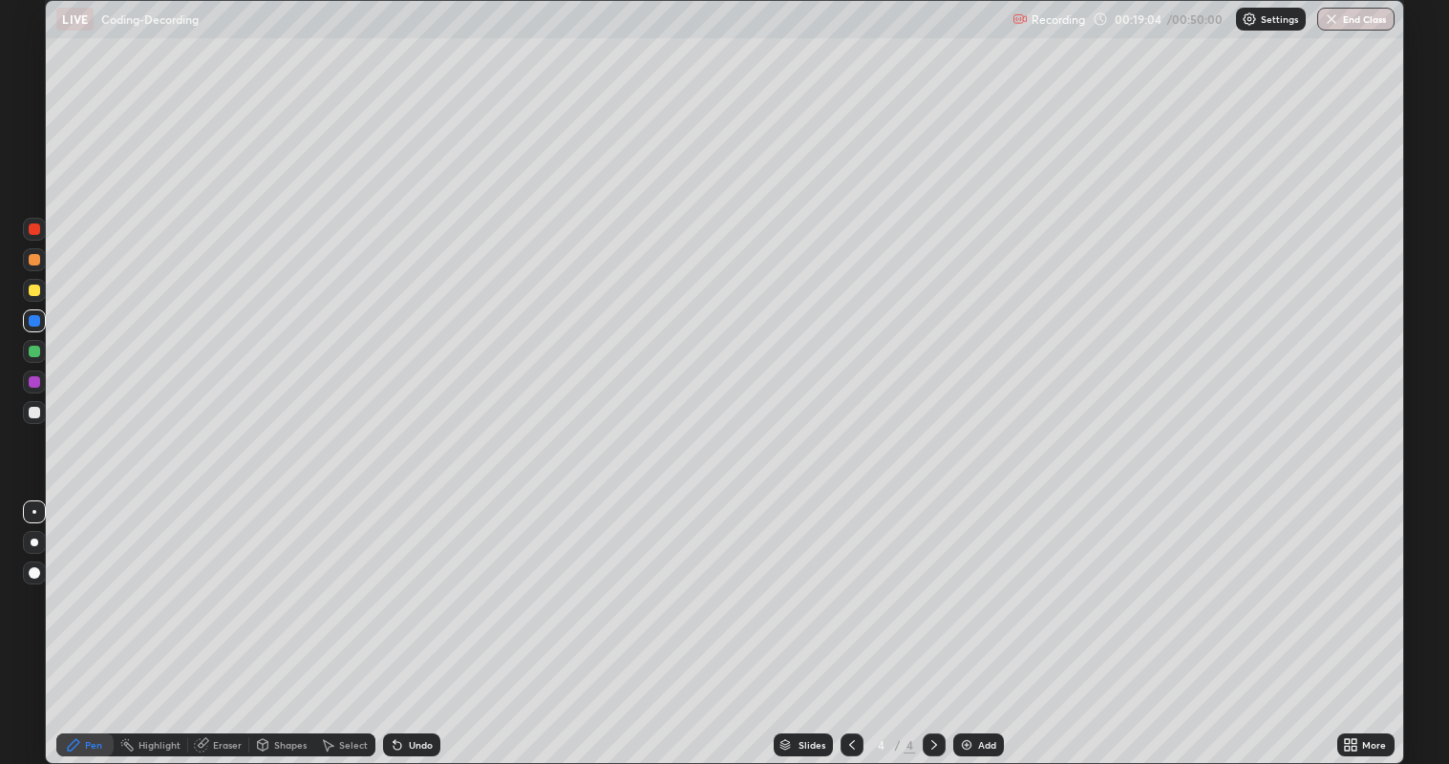
click at [31, 382] on div at bounding box center [34, 381] width 11 height 11
click at [969, 620] on img at bounding box center [966, 744] width 15 height 15
click at [850, 620] on icon at bounding box center [851, 744] width 15 height 15
click at [932, 620] on icon at bounding box center [934, 744] width 15 height 15
click at [32, 351] on div at bounding box center [34, 351] width 11 height 11
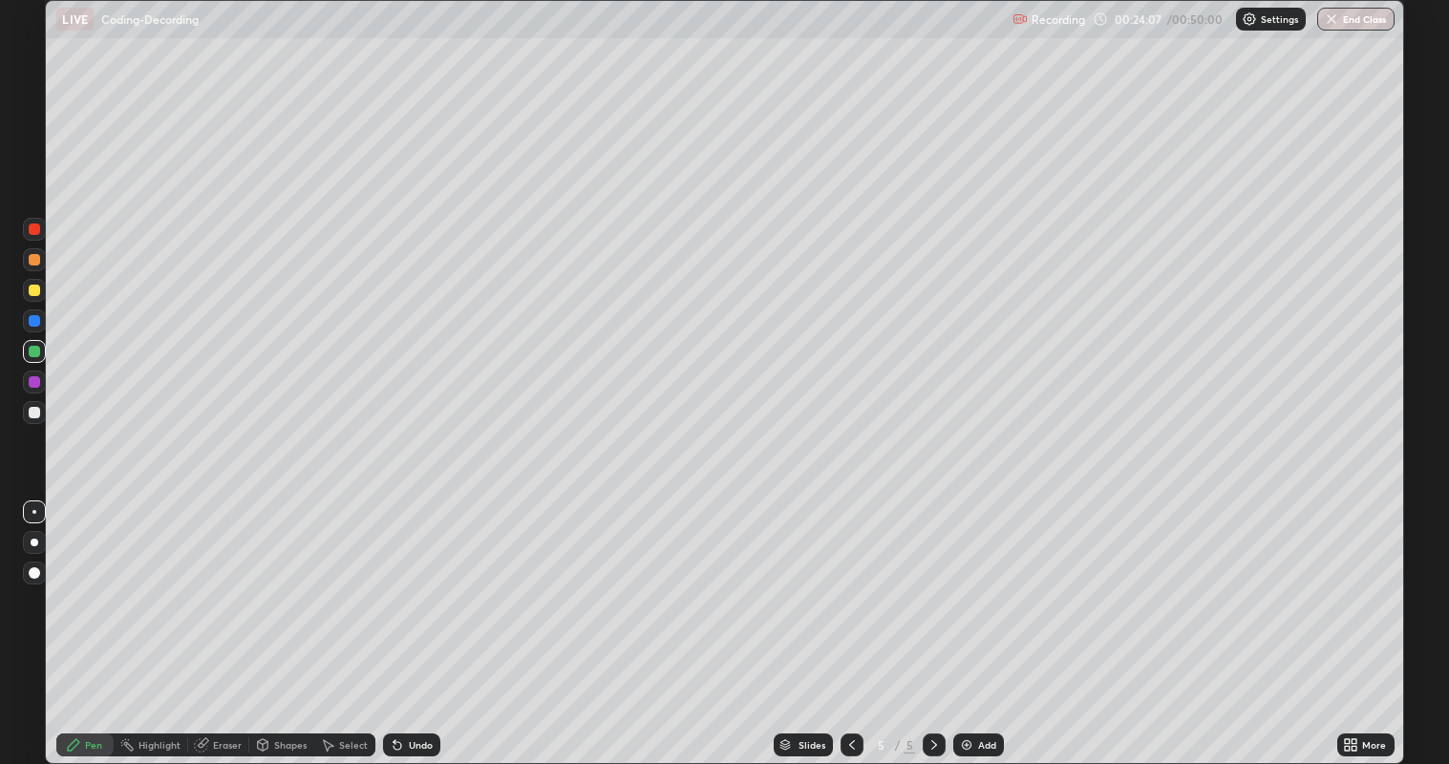
click at [394, 620] on icon at bounding box center [398, 746] width 8 height 8
click at [33, 288] on div at bounding box center [34, 290] width 11 height 11
click at [409, 620] on div "Undo" at bounding box center [411, 745] width 57 height 23
click at [415, 620] on div "Undo" at bounding box center [421, 745] width 24 height 10
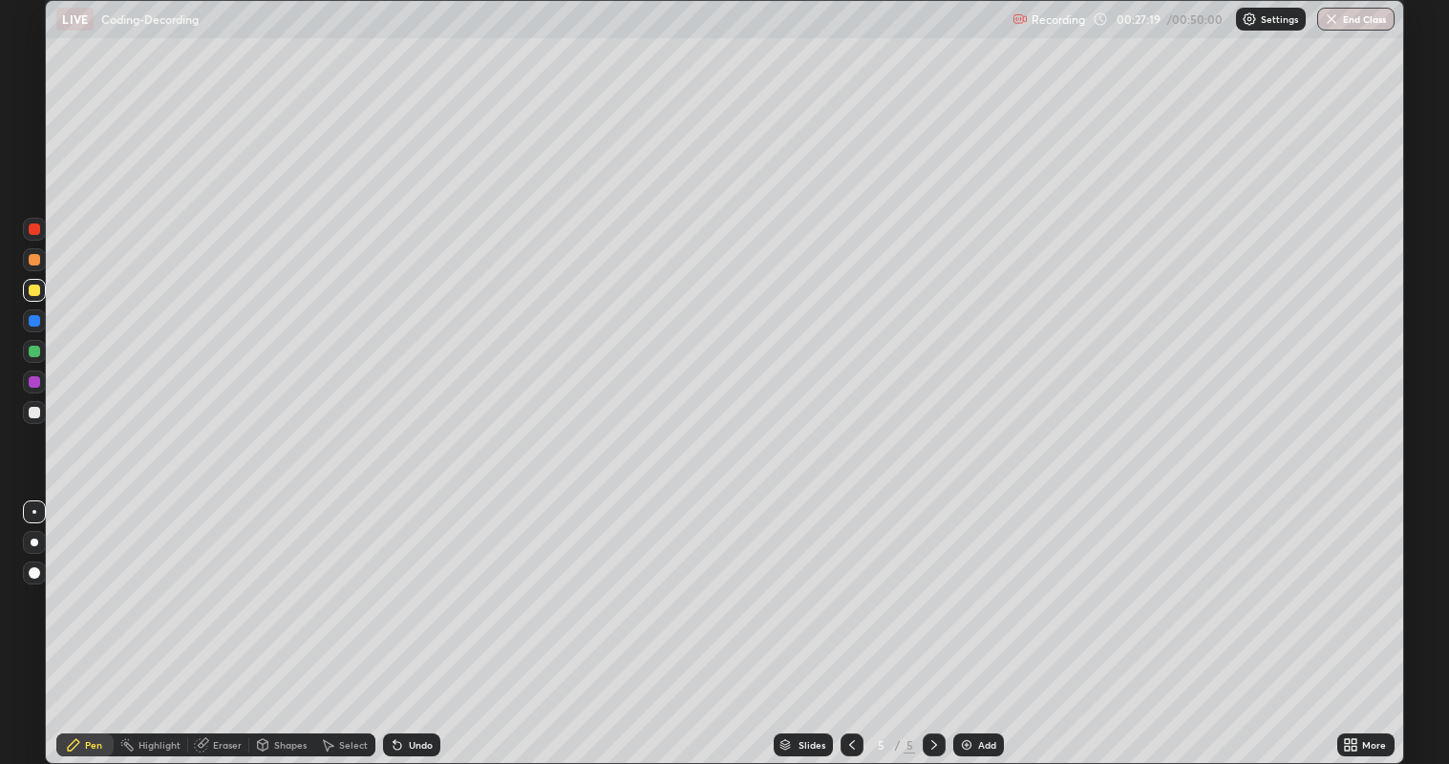
click at [328, 620] on icon at bounding box center [327, 744] width 15 height 15
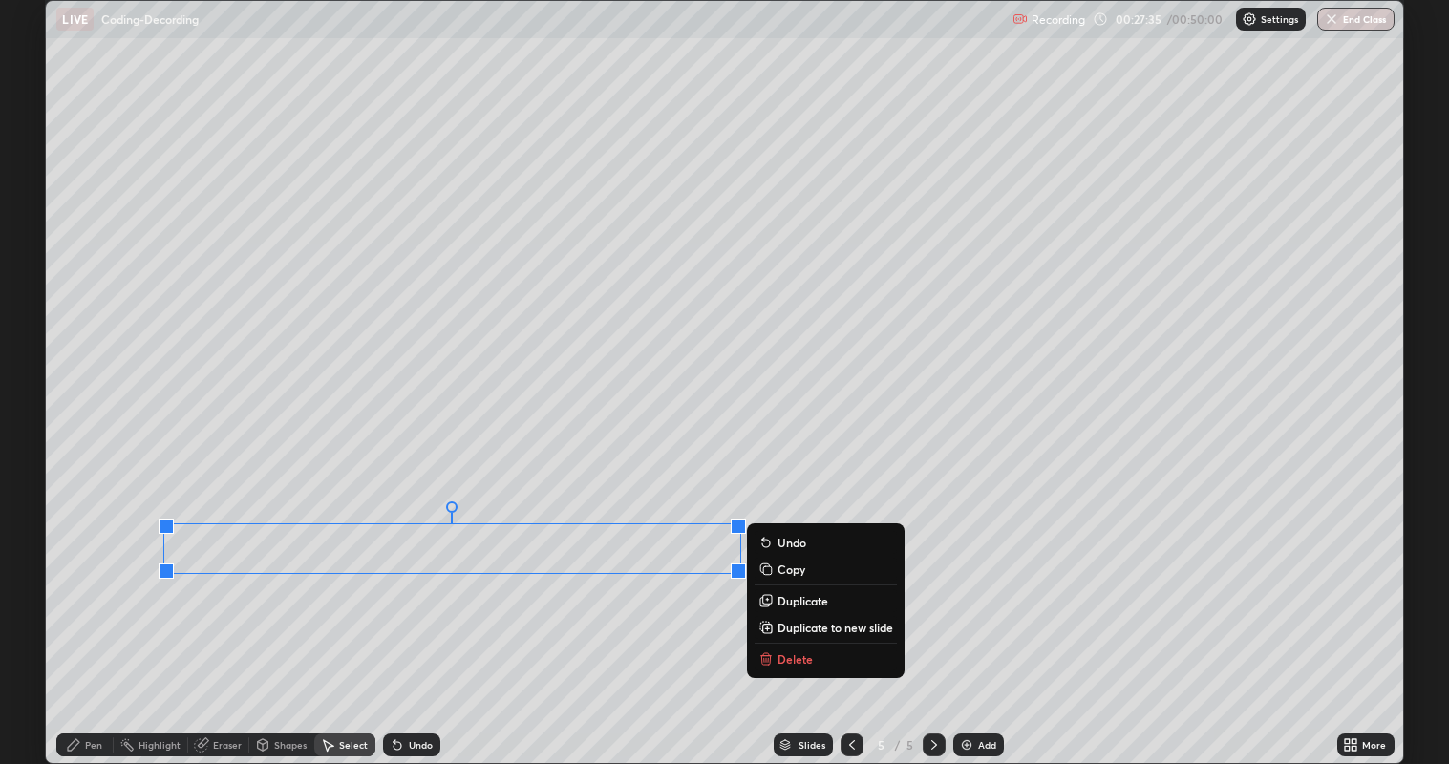
click at [100, 620] on div "0 ° Undo Copy Duplicate Duplicate to new slide Delete" at bounding box center [724, 382] width 1357 height 763
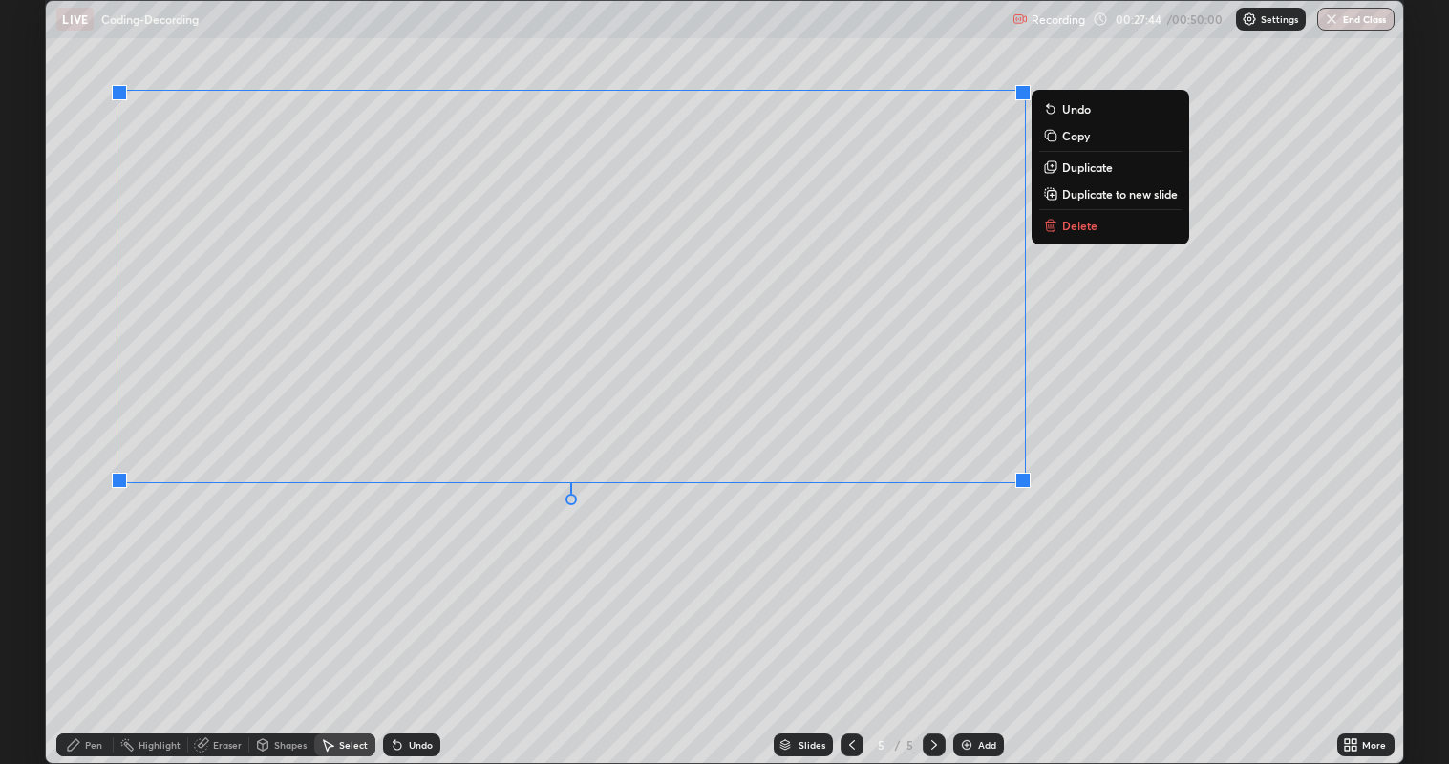
click at [74, 620] on icon at bounding box center [73, 744] width 11 height 11
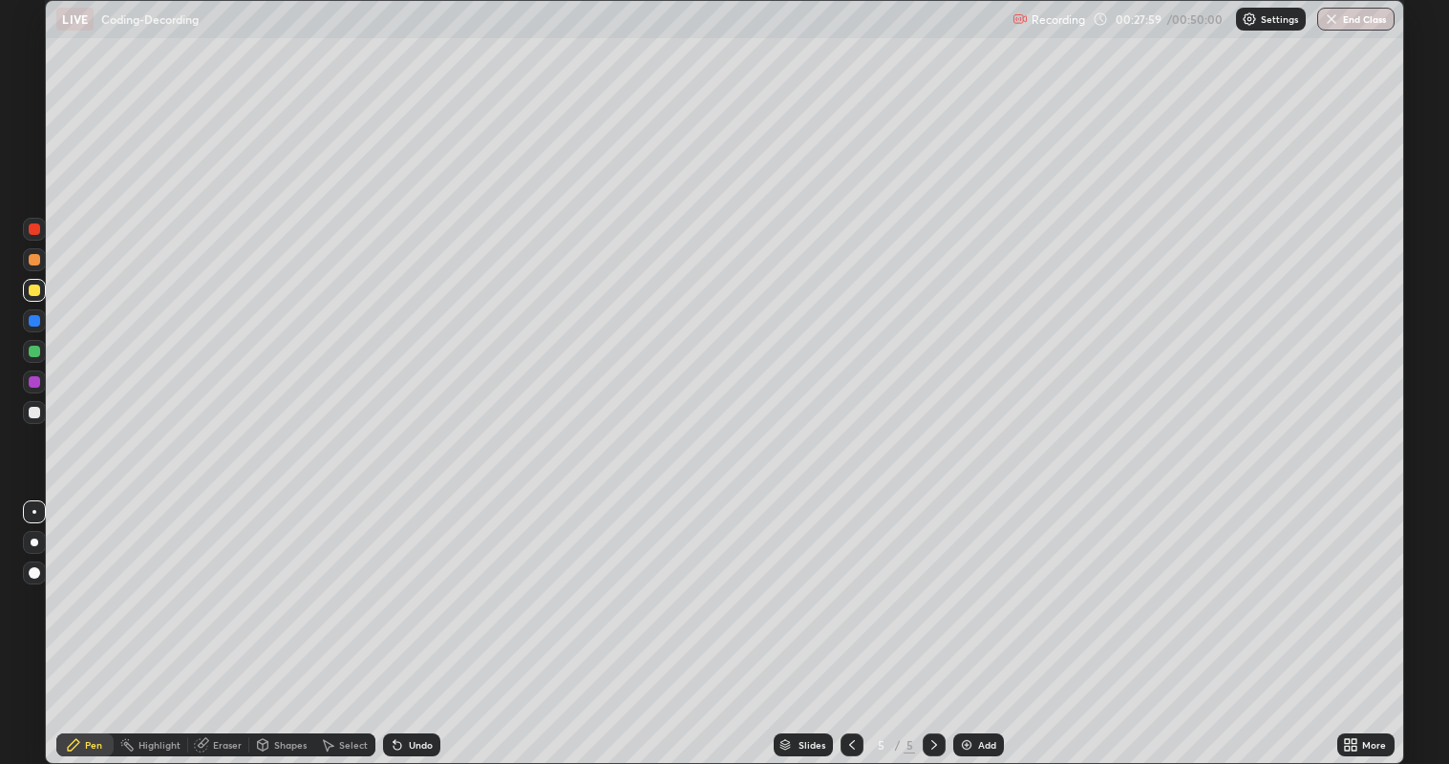
click at [410, 620] on div "Undo" at bounding box center [421, 745] width 24 height 10
click at [403, 620] on div "Undo" at bounding box center [411, 745] width 57 height 23
click at [37, 231] on div at bounding box center [34, 229] width 11 height 11
click at [32, 254] on div at bounding box center [34, 259] width 11 height 11
click at [932, 620] on icon at bounding box center [934, 744] width 15 height 15
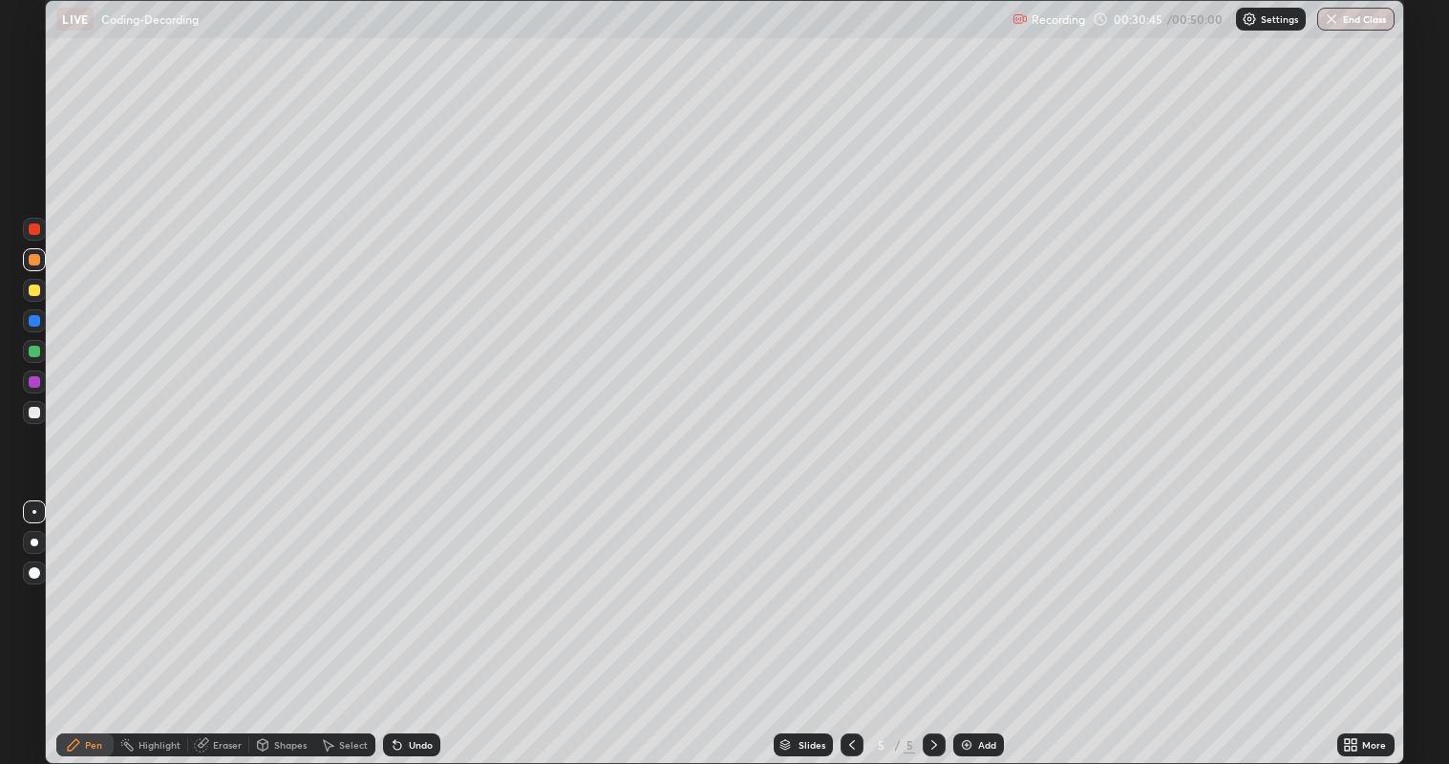
click at [974, 620] on div "Add" at bounding box center [978, 745] width 51 height 23
click at [31, 386] on div at bounding box center [34, 381] width 11 height 11
click at [31, 285] on div at bounding box center [34, 290] width 11 height 11
click at [28, 354] on div at bounding box center [34, 351] width 23 height 23
click at [398, 620] on icon at bounding box center [397, 744] width 15 height 15
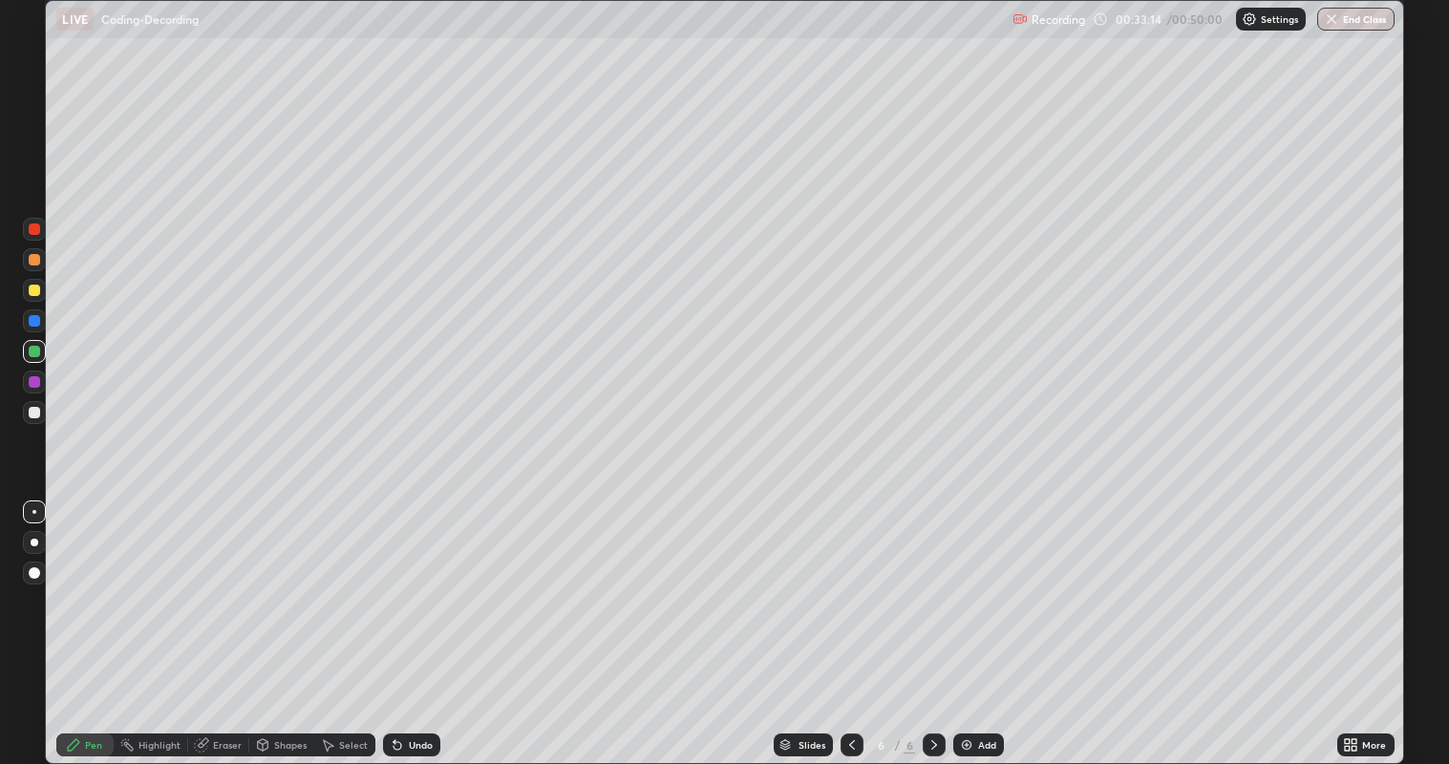
click at [402, 620] on icon at bounding box center [397, 744] width 15 height 15
click at [32, 412] on div at bounding box center [34, 412] width 11 height 11
click at [341, 620] on div "Select" at bounding box center [353, 745] width 29 height 10
click at [334, 620] on div "Select" at bounding box center [344, 745] width 61 height 23
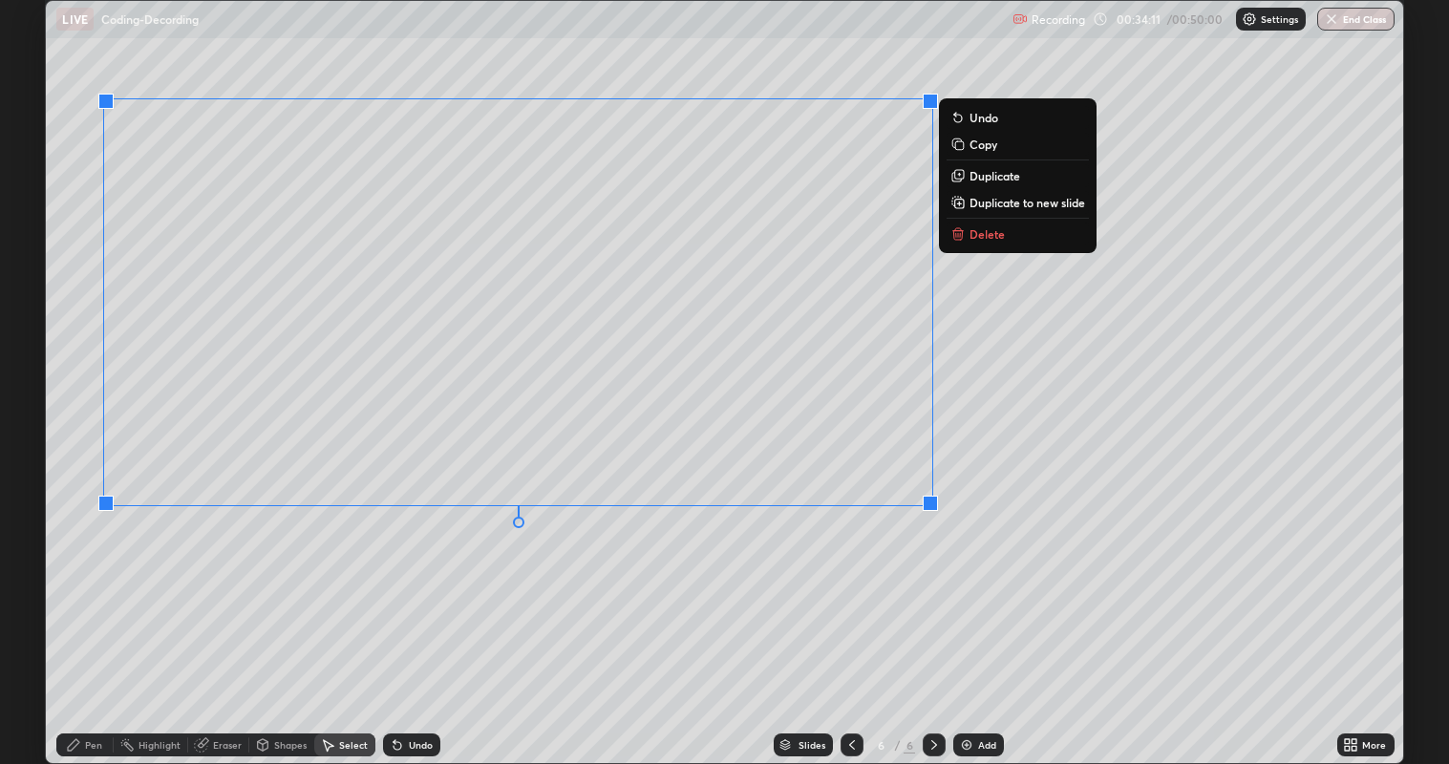
click at [76, 620] on icon at bounding box center [73, 744] width 11 height 11
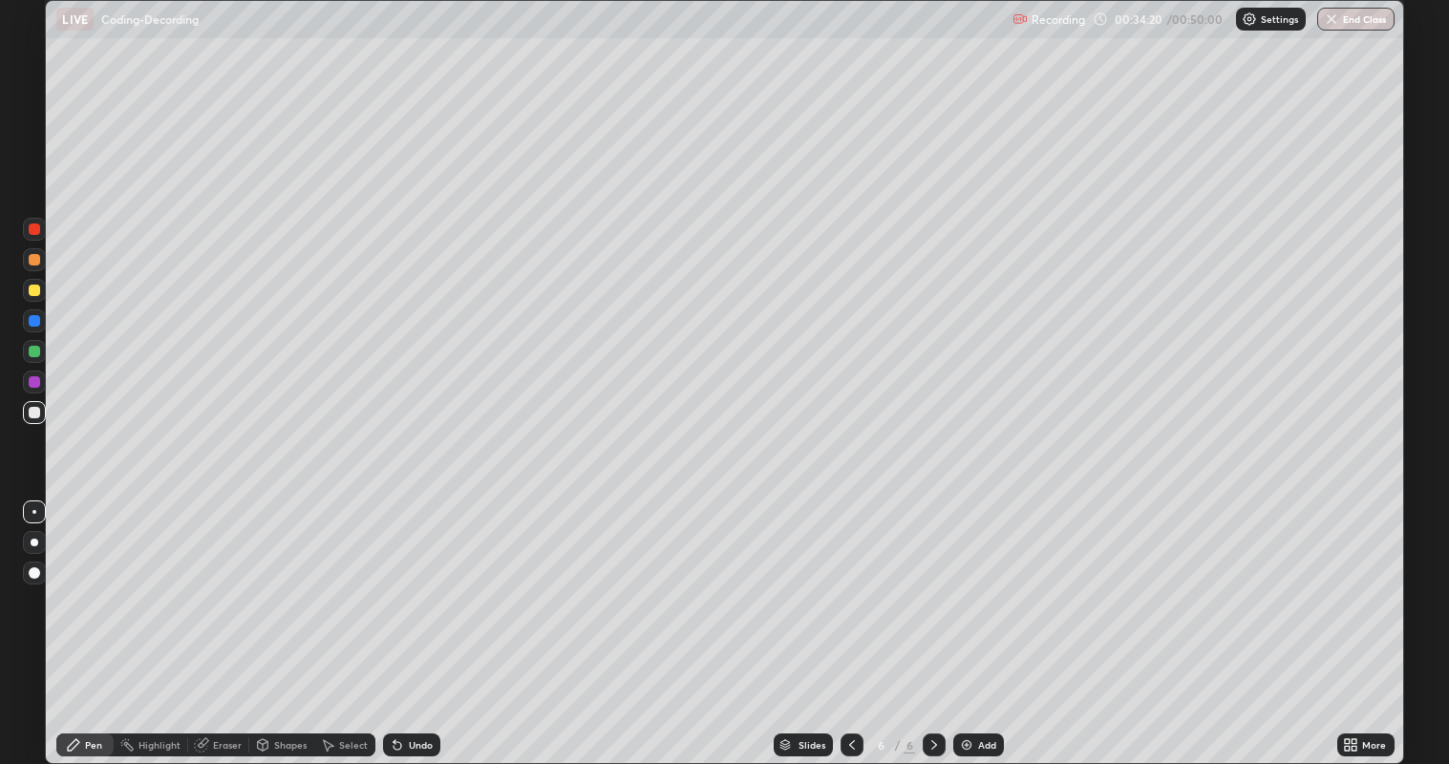
click at [405, 620] on div "Undo" at bounding box center [411, 745] width 57 height 23
click at [409, 620] on div "Undo" at bounding box center [421, 745] width 24 height 10
click at [410, 620] on div "Undo" at bounding box center [421, 745] width 24 height 10
click at [409, 620] on div "Undo" at bounding box center [421, 745] width 24 height 10
click at [33, 260] on div at bounding box center [34, 259] width 11 height 11
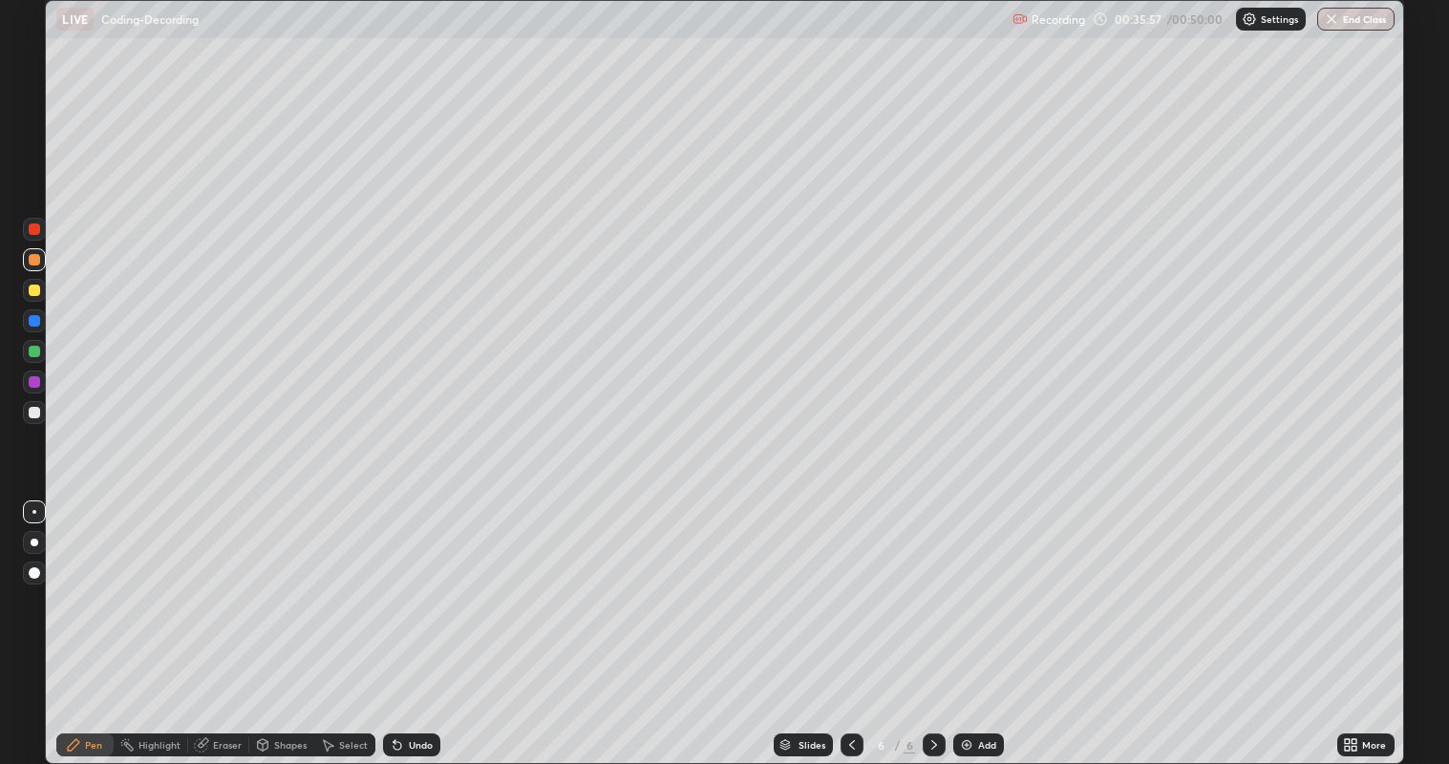
click at [219, 620] on div "Eraser" at bounding box center [227, 745] width 29 height 10
click at [33, 511] on div at bounding box center [34, 512] width 4 height 4
click at [76, 620] on icon at bounding box center [73, 744] width 15 height 15
click at [23, 362] on div at bounding box center [34, 351] width 23 height 31
click at [33, 411] on div at bounding box center [34, 412] width 11 height 11
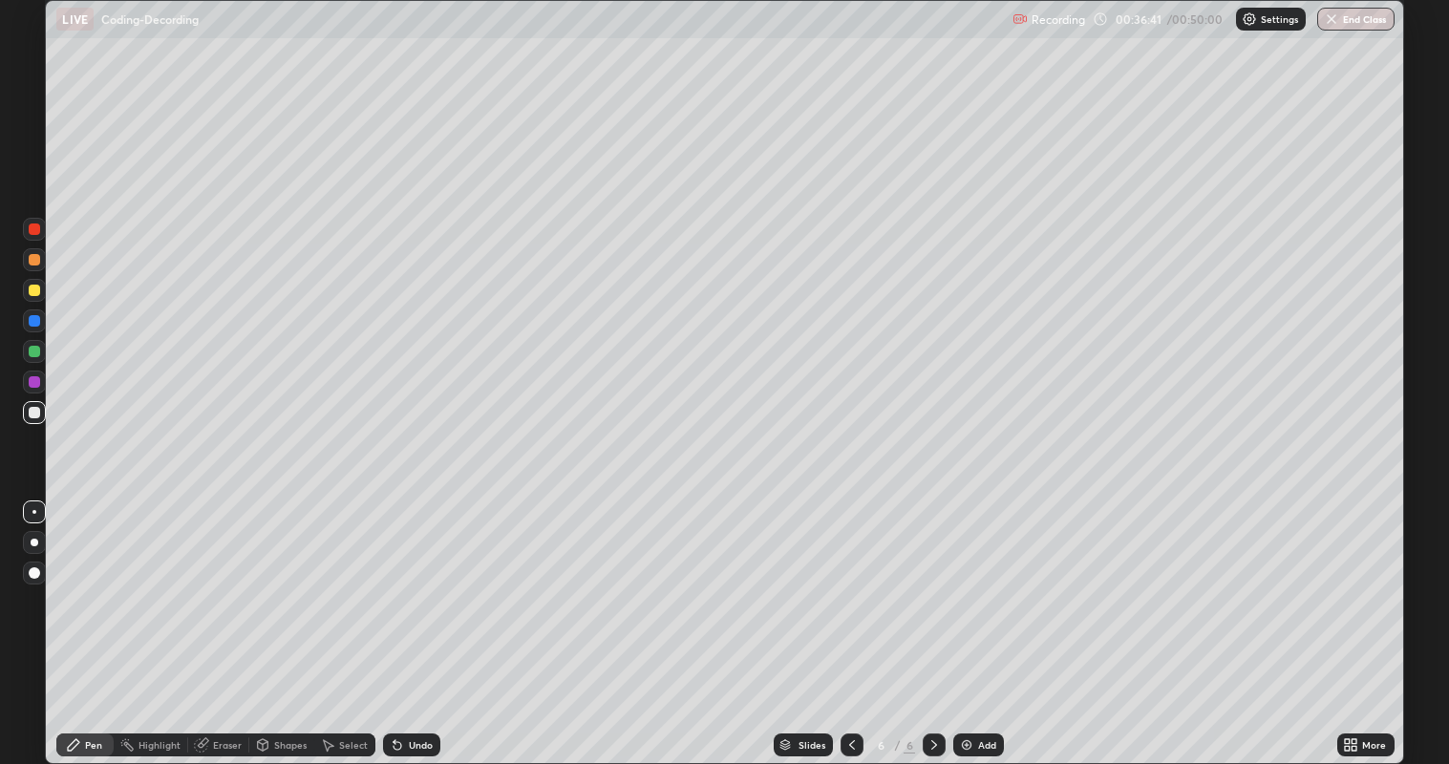
click at [36, 385] on div at bounding box center [34, 381] width 11 height 11
click at [32, 351] on div at bounding box center [34, 351] width 11 height 11
click at [32, 387] on div at bounding box center [34, 381] width 11 height 11
click at [30, 288] on div at bounding box center [34, 290] width 11 height 11
click at [29, 288] on div at bounding box center [34, 290] width 11 height 11
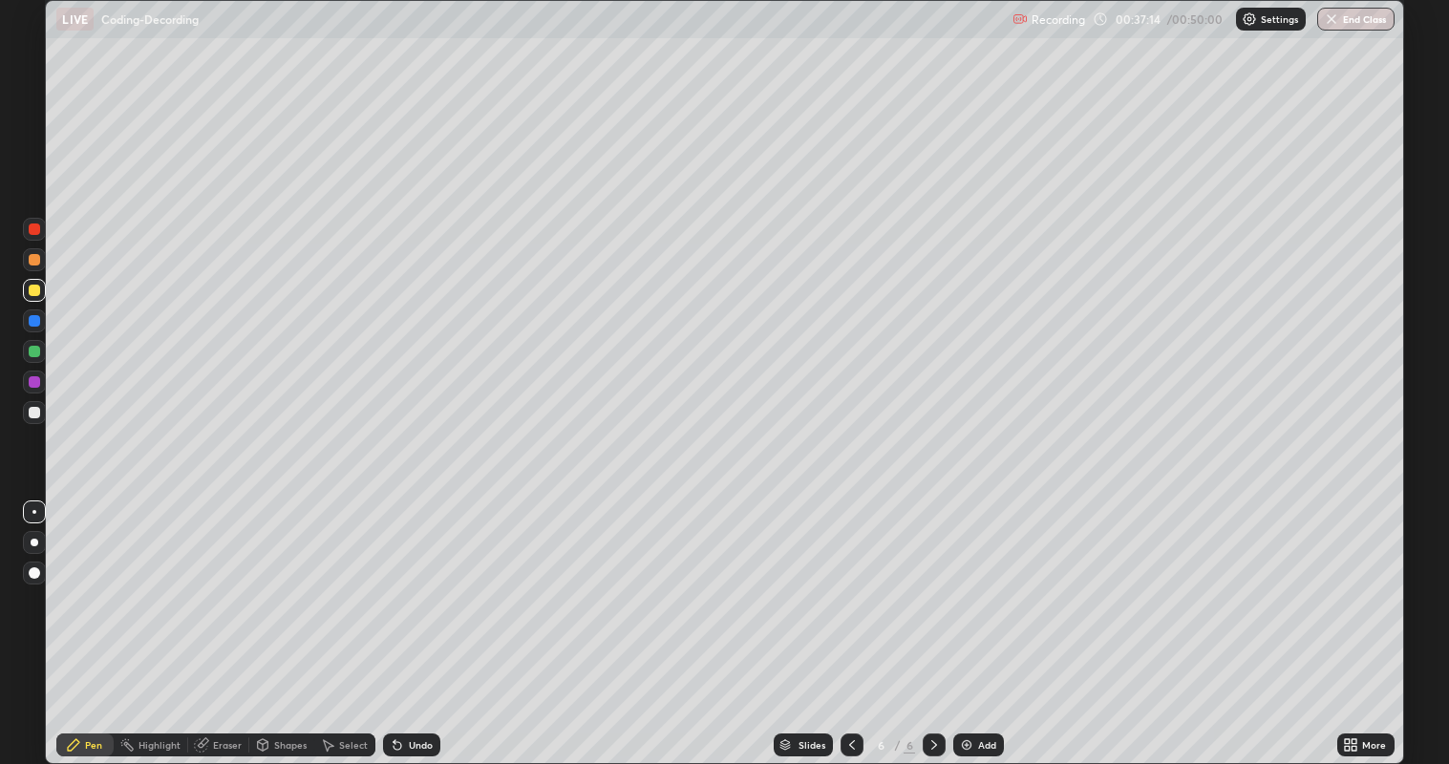
click at [29, 415] on div at bounding box center [34, 412] width 11 height 11
click at [32, 322] on div at bounding box center [34, 320] width 11 height 11
click at [969, 620] on img at bounding box center [966, 744] width 15 height 15
click at [29, 346] on div at bounding box center [34, 351] width 23 height 23
click at [409, 620] on div "Undo" at bounding box center [421, 745] width 24 height 10
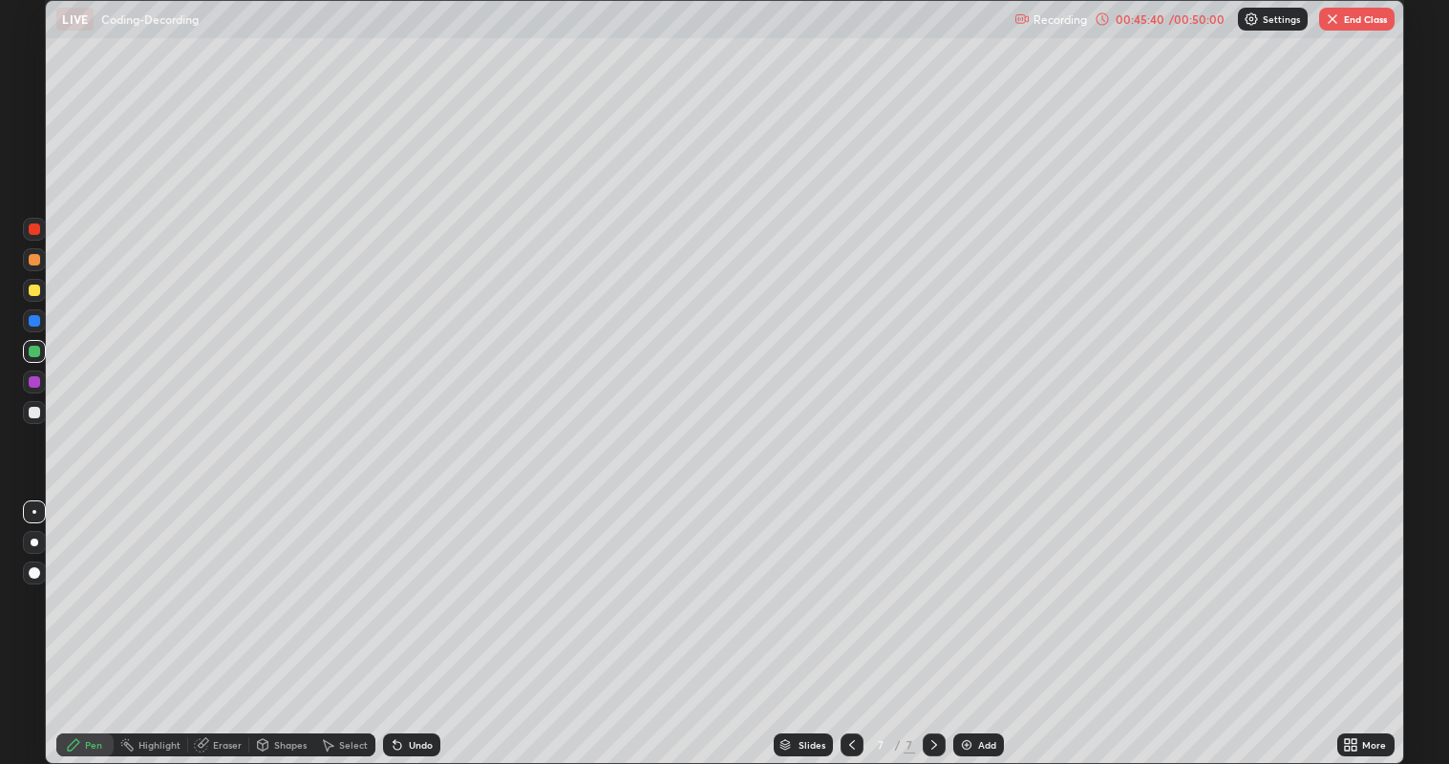
click at [412, 620] on div "Undo" at bounding box center [421, 745] width 24 height 10
click at [411, 620] on div "Undo" at bounding box center [421, 745] width 24 height 10
click at [930, 620] on icon at bounding box center [934, 744] width 15 height 15
click at [972, 620] on div "Add" at bounding box center [978, 745] width 51 height 23
click at [32, 290] on div at bounding box center [34, 290] width 11 height 11
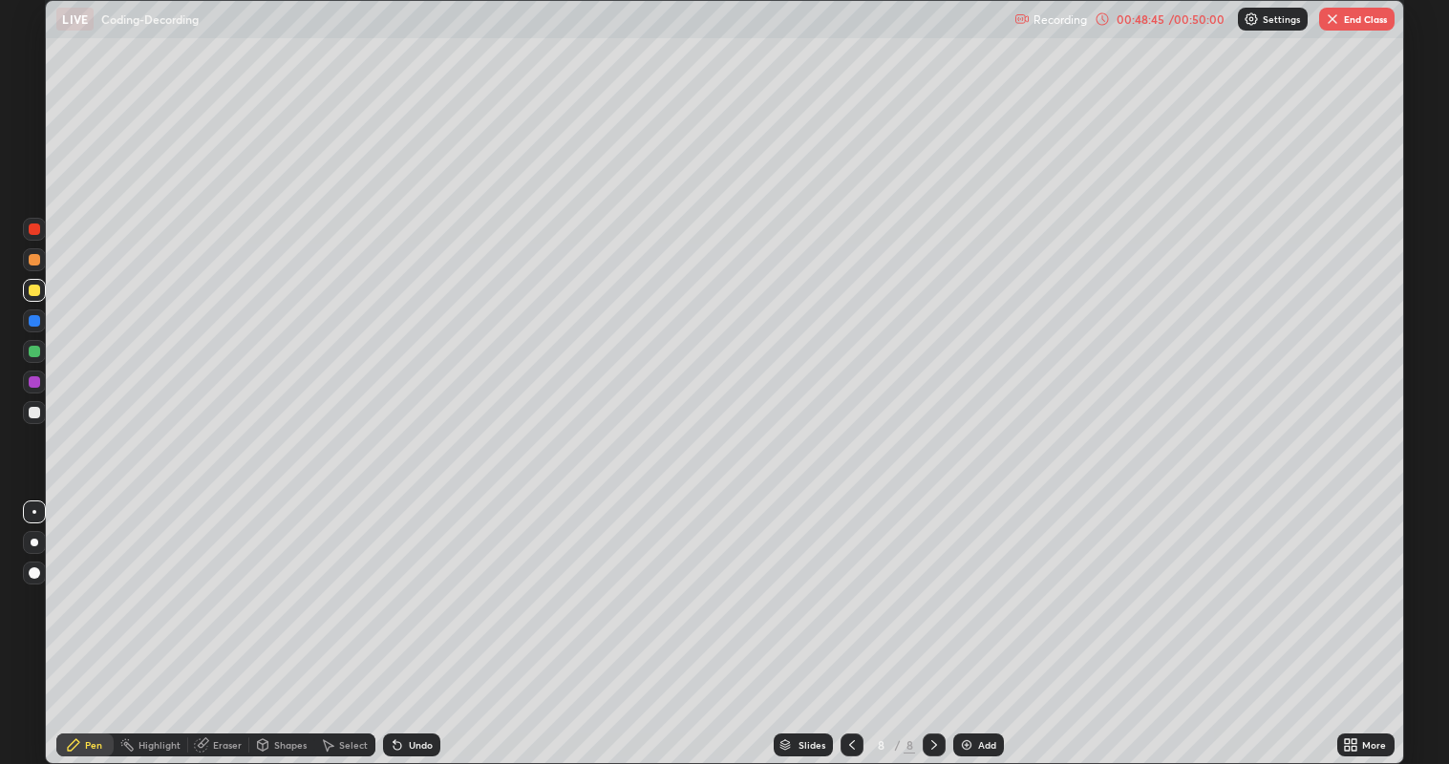
click at [32, 384] on div at bounding box center [34, 381] width 11 height 11
click at [394, 620] on icon at bounding box center [398, 746] width 8 height 8
click at [401, 620] on icon at bounding box center [397, 744] width 15 height 15
click at [398, 620] on icon at bounding box center [397, 744] width 15 height 15
click at [394, 620] on icon at bounding box center [398, 746] width 8 height 8
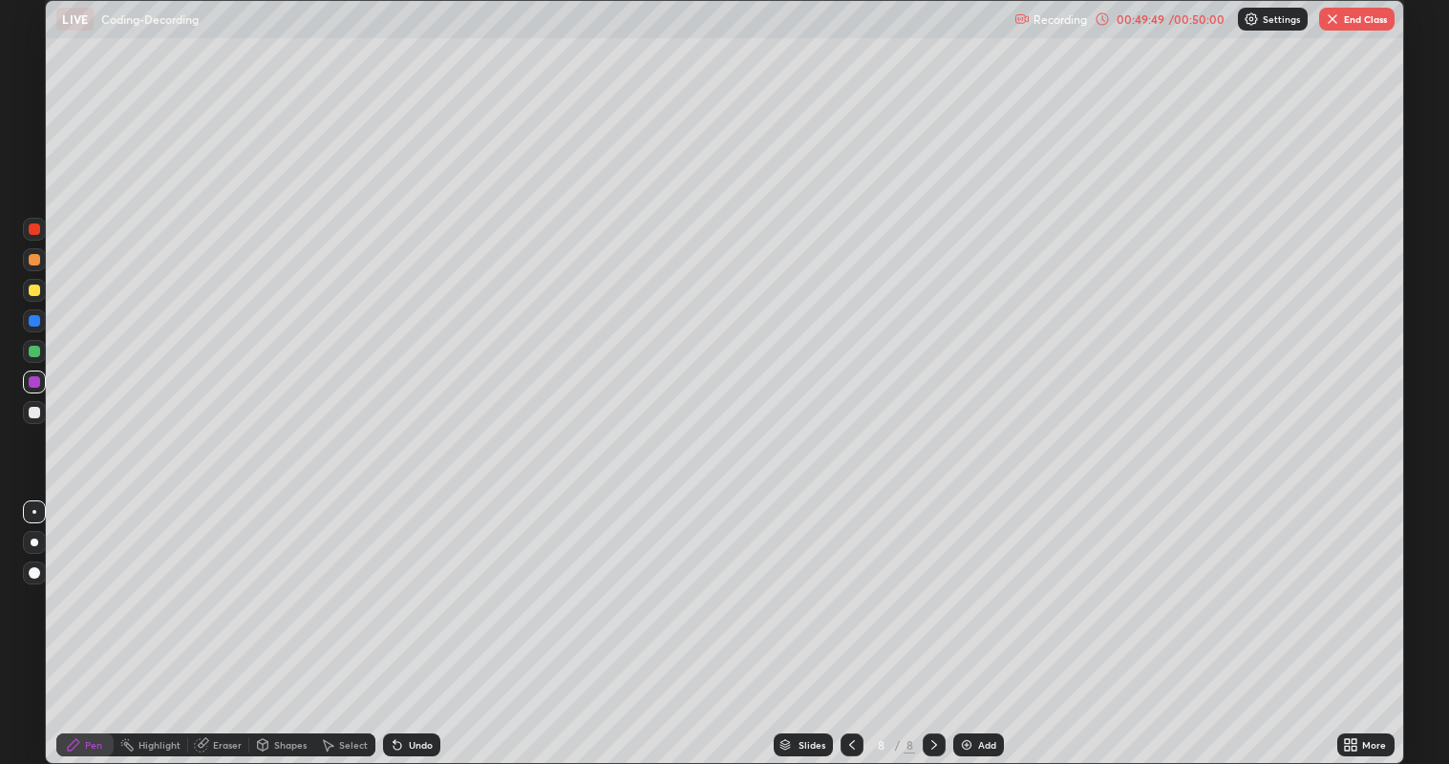
click at [409, 620] on div "Undo" at bounding box center [421, 745] width 24 height 10
click at [410, 620] on div "Undo" at bounding box center [421, 745] width 24 height 10
click at [409, 620] on div "Undo" at bounding box center [421, 745] width 24 height 10
click at [409, 620] on div "Undo" at bounding box center [411, 745] width 57 height 23
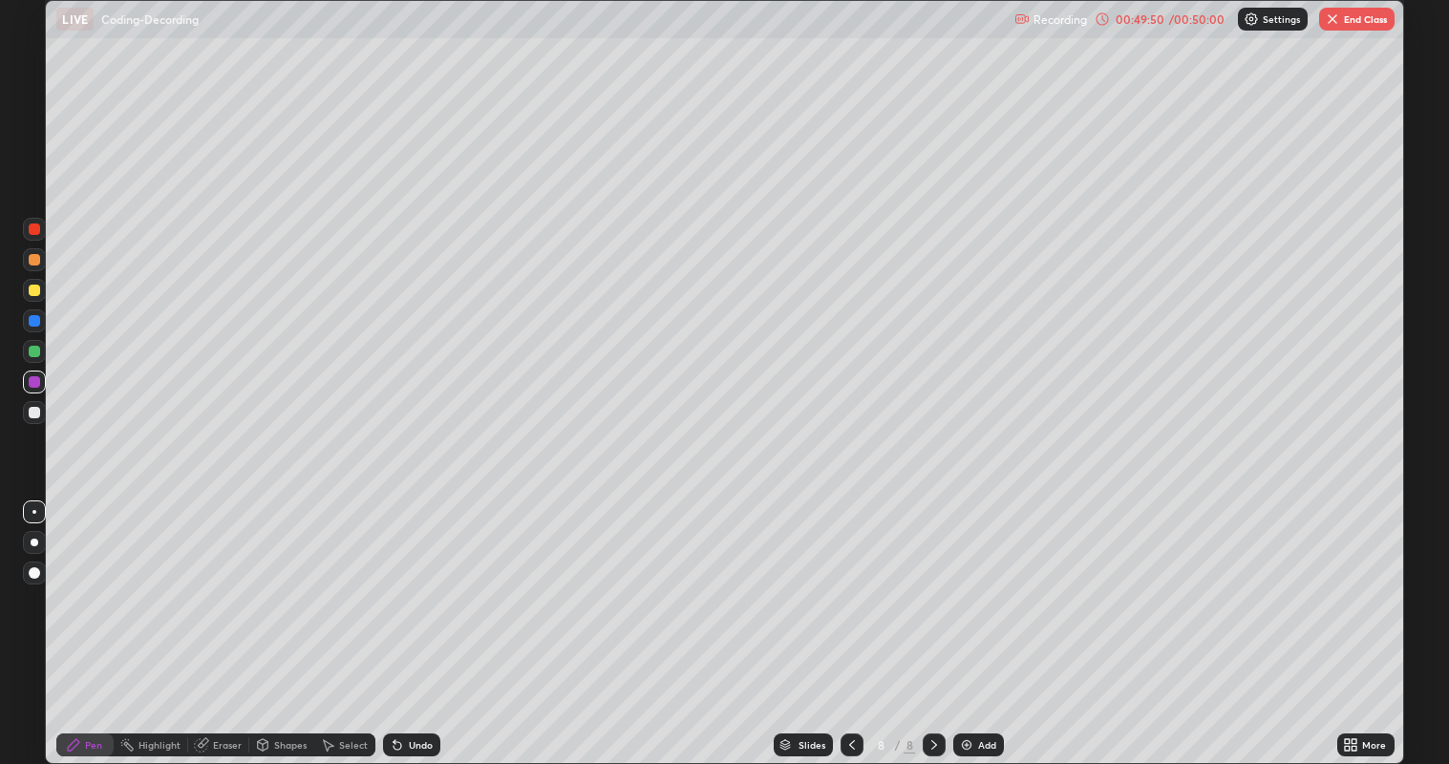
click at [407, 620] on div "Undo" at bounding box center [411, 745] width 57 height 23
click at [406, 620] on div "Undo" at bounding box center [411, 745] width 57 height 23
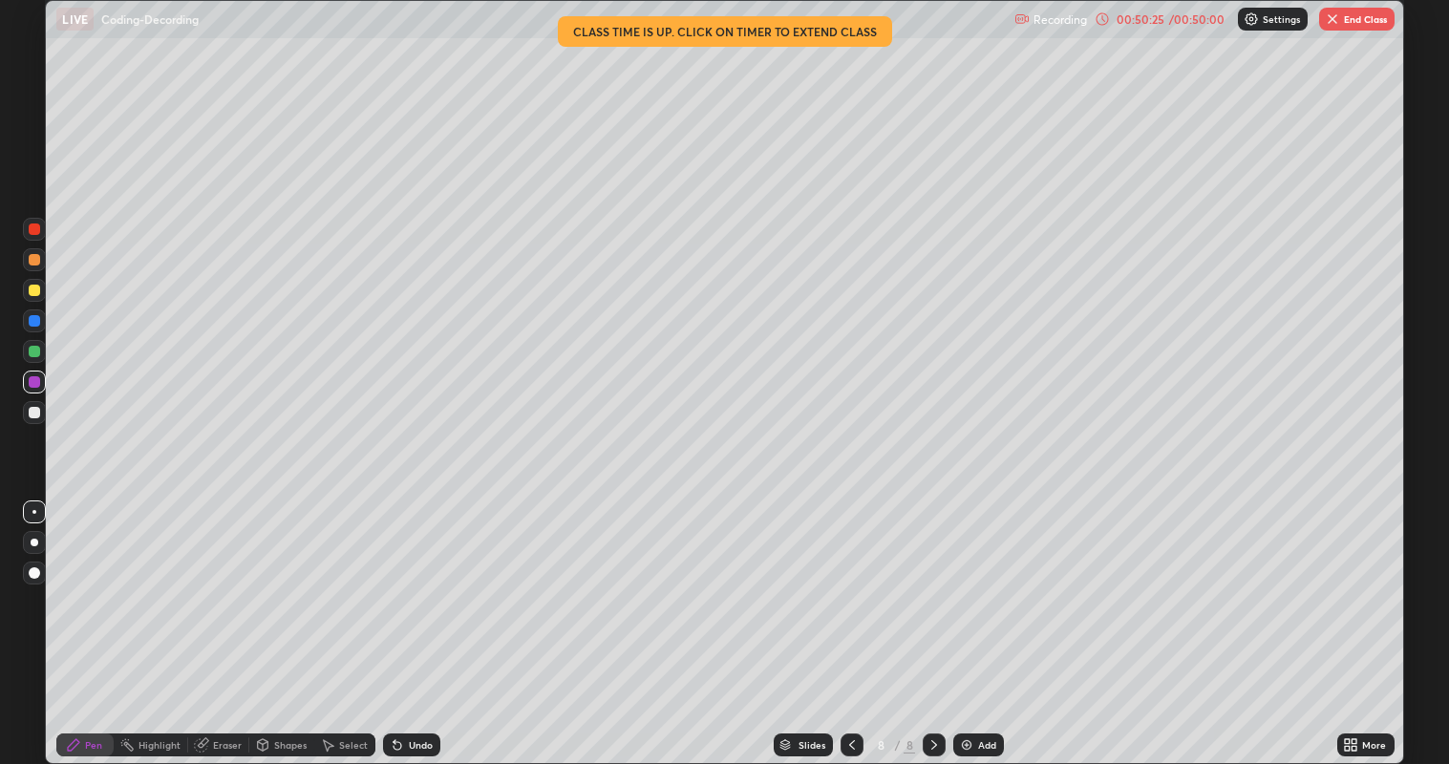
click at [154, 620] on div "Highlight" at bounding box center [159, 745] width 42 height 10
click at [271, 620] on div "Shapes" at bounding box center [281, 745] width 65 height 23
click at [221, 620] on div "Eraser" at bounding box center [227, 745] width 29 height 10
click at [75, 620] on icon at bounding box center [73, 744] width 15 height 15
click at [214, 620] on div "Eraser" at bounding box center [227, 745] width 29 height 10
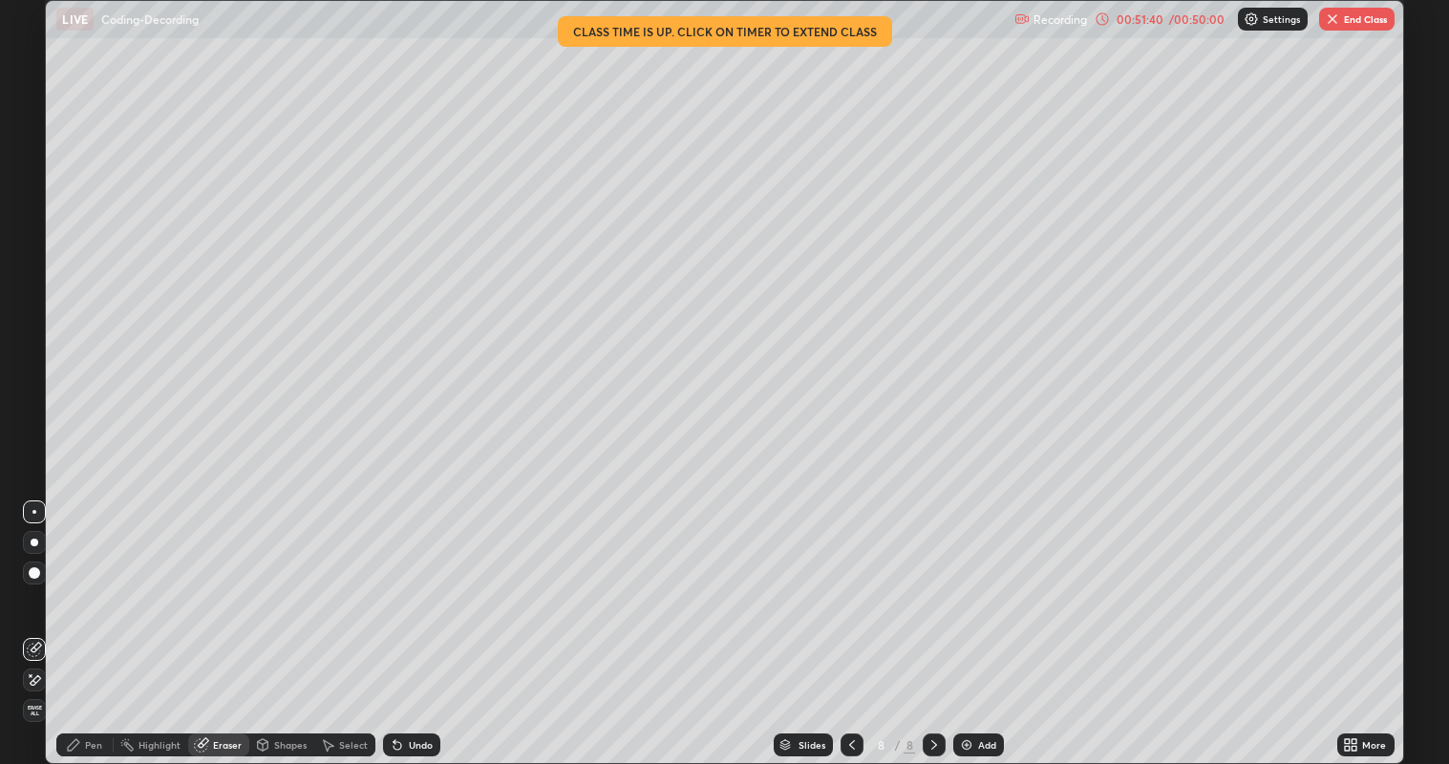
click at [94, 620] on div "Pen" at bounding box center [93, 745] width 17 height 10
click at [34, 300] on div at bounding box center [34, 290] width 23 height 23
click at [35, 329] on div at bounding box center [34, 320] width 23 height 23
click at [31, 325] on div at bounding box center [34, 320] width 11 height 11
click at [37, 354] on div at bounding box center [34, 351] width 11 height 11
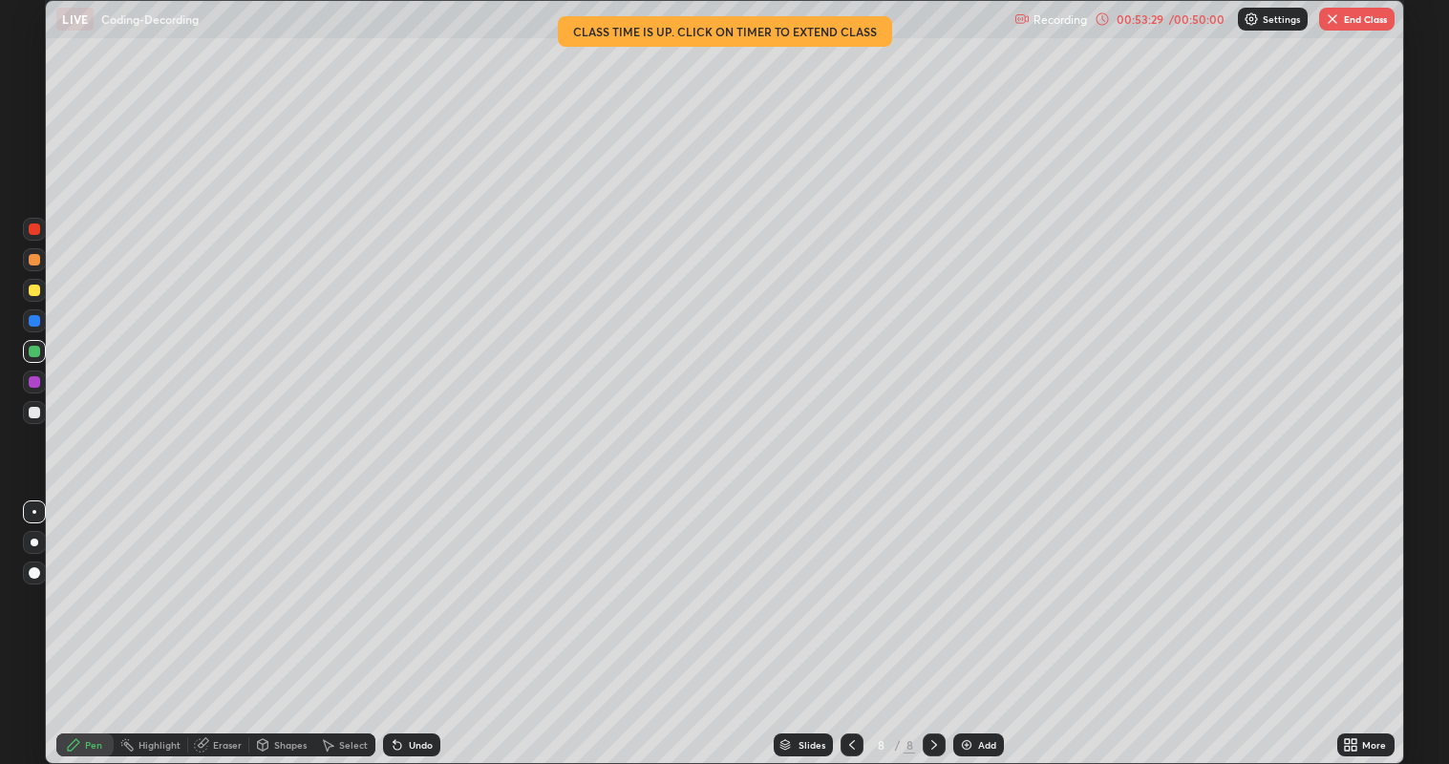
click at [33, 413] on div at bounding box center [34, 412] width 11 height 11
click at [1333, 26] on img "button" at bounding box center [1332, 18] width 15 height 15
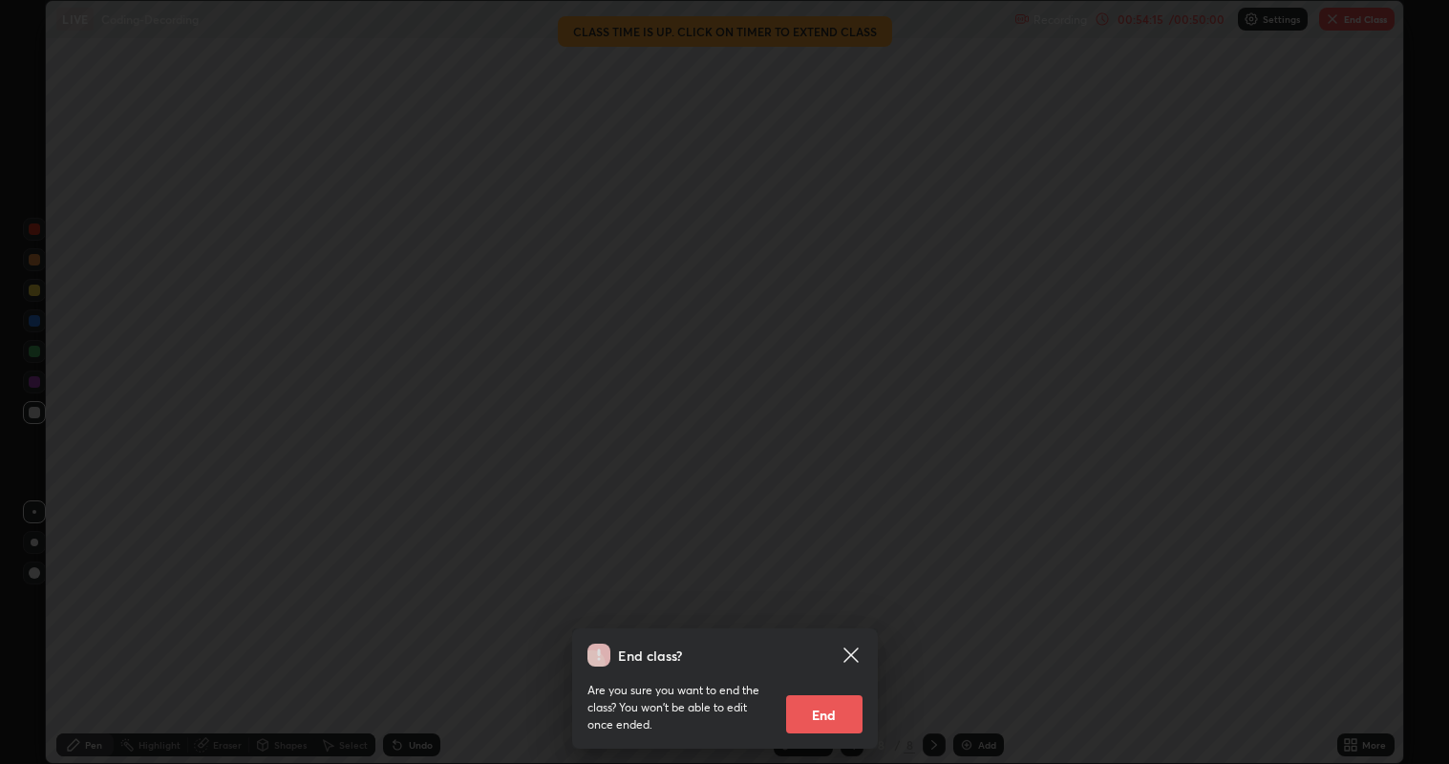
click at [812, 620] on button "End" at bounding box center [824, 714] width 76 height 38
